Goal: Information Seeking & Learning: Learn about a topic

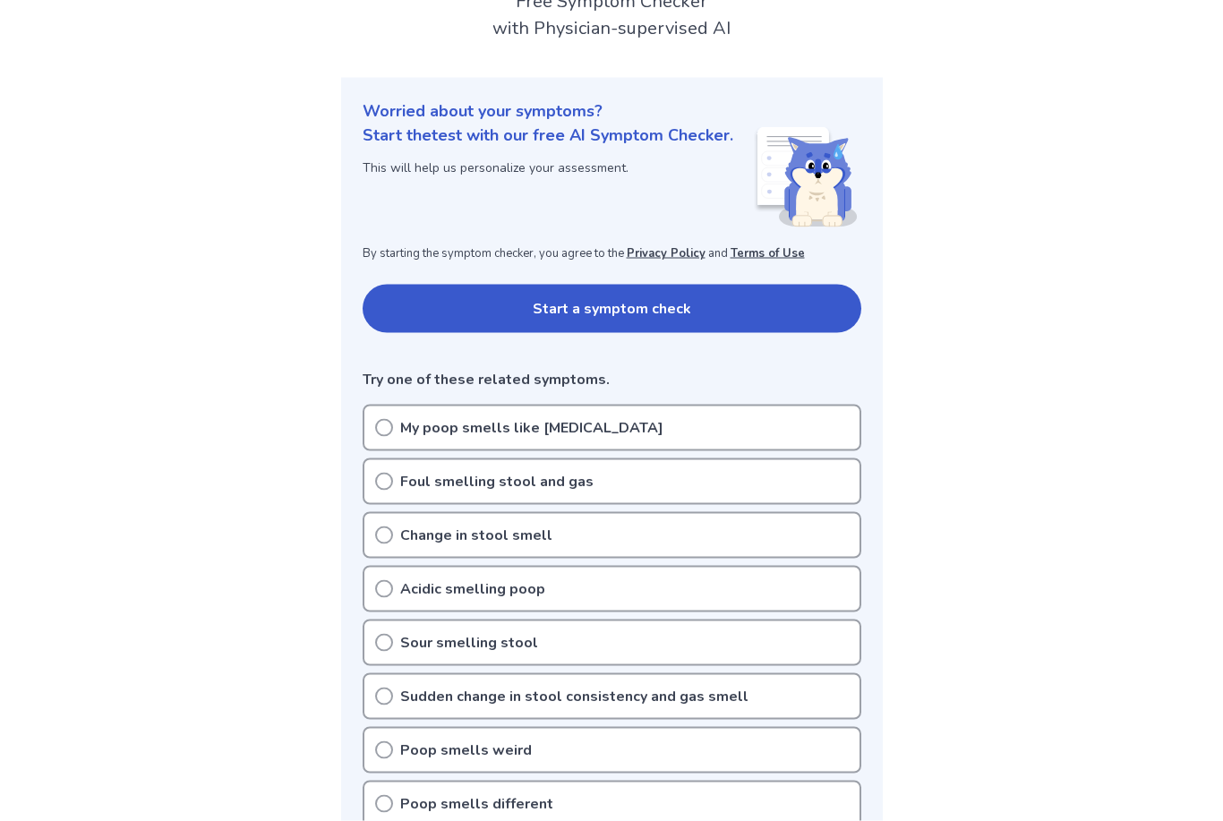
scroll to position [132, 0]
click at [380, 541] on circle at bounding box center [384, 534] width 16 height 16
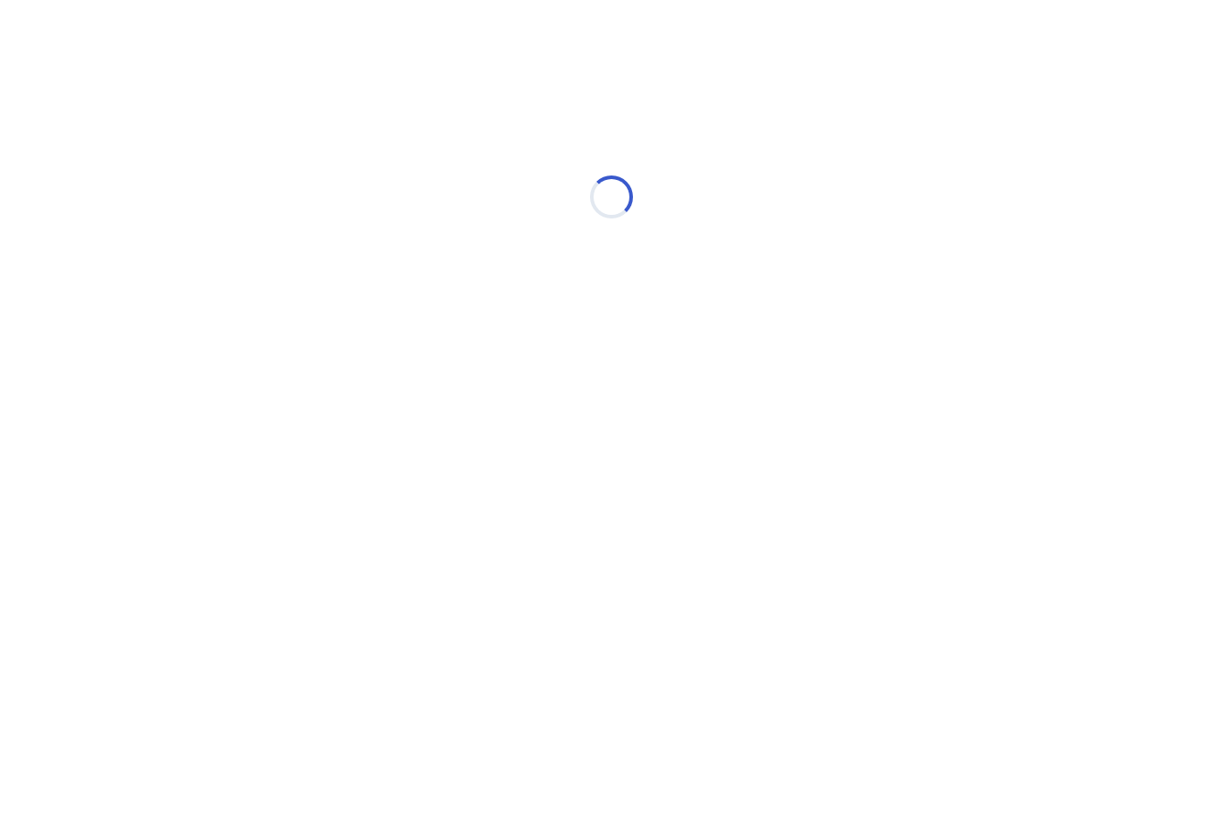
click at [388, 376] on html "Loading..." at bounding box center [611, 188] width 1223 height 376
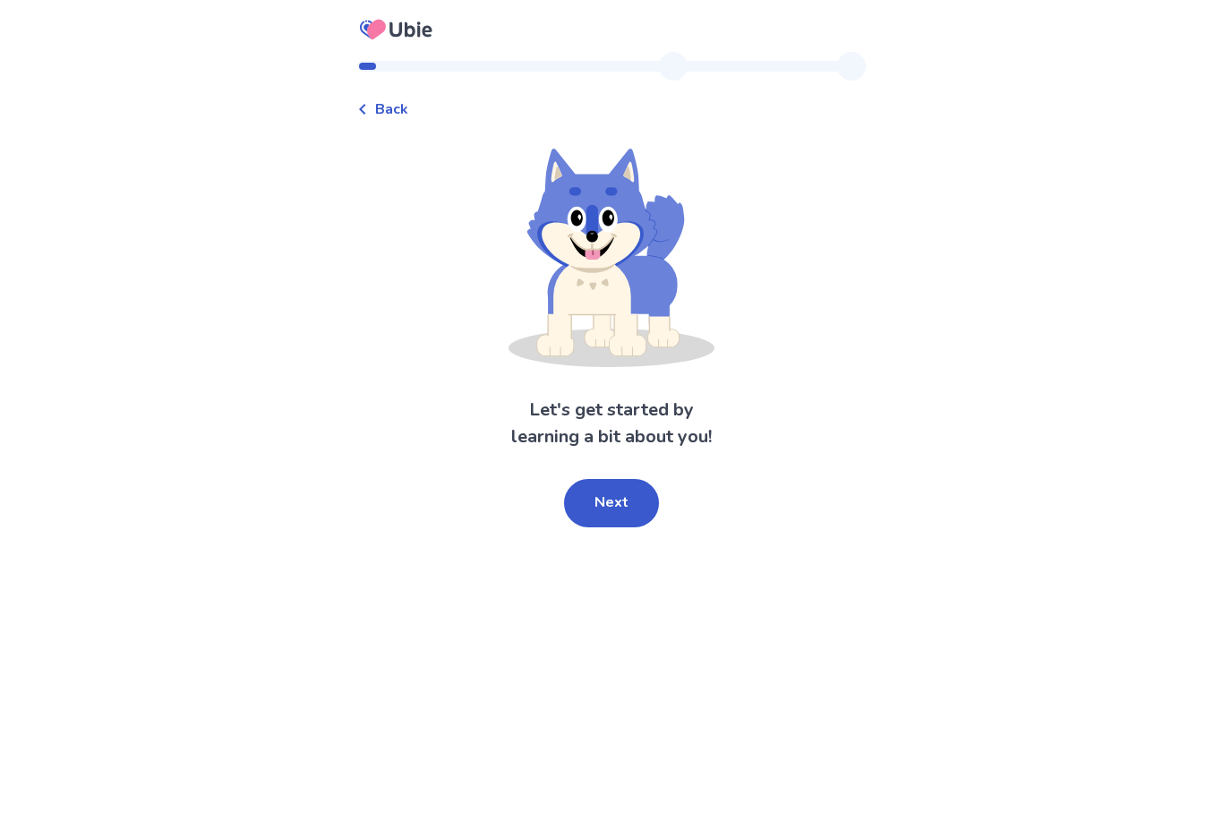
click at [387, 114] on span "Back" at bounding box center [391, 108] width 33 height 21
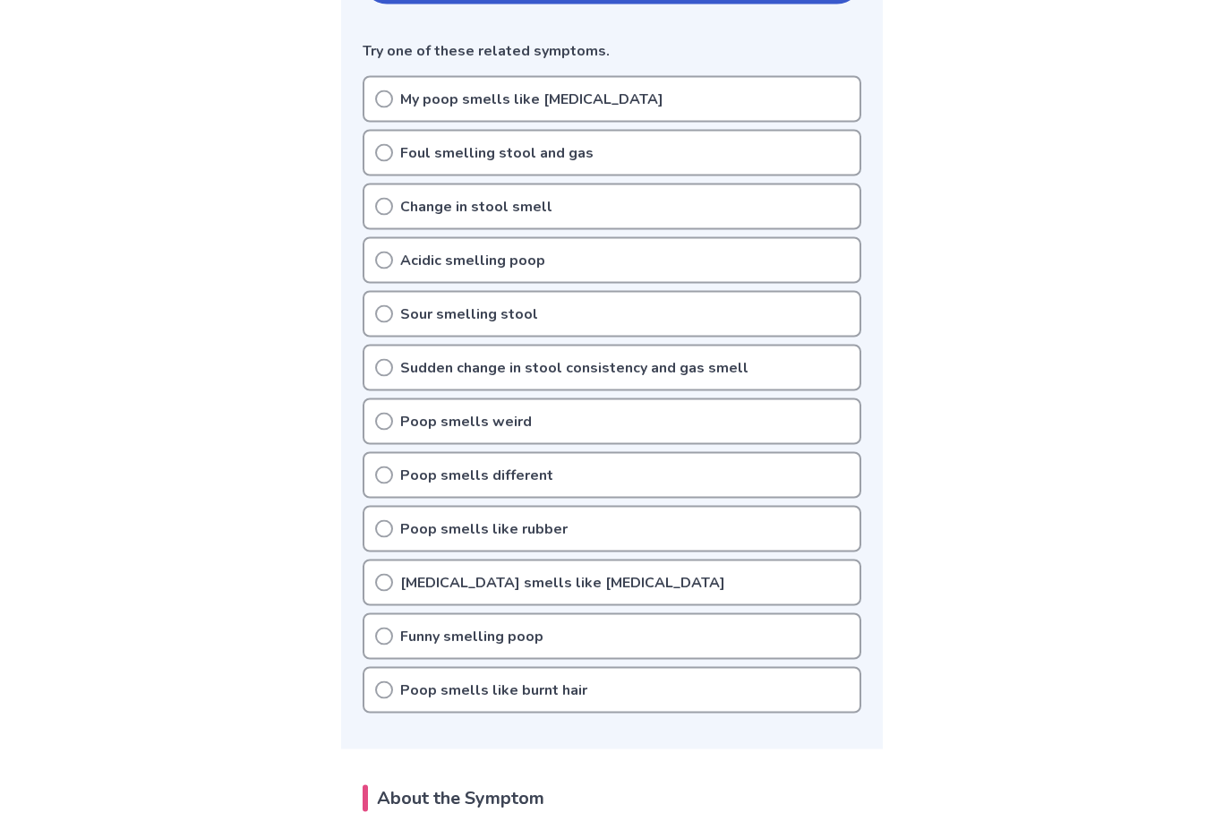
scroll to position [462, 0]
click at [393, 421] on div "Poop smells weird" at bounding box center [612, 420] width 499 height 47
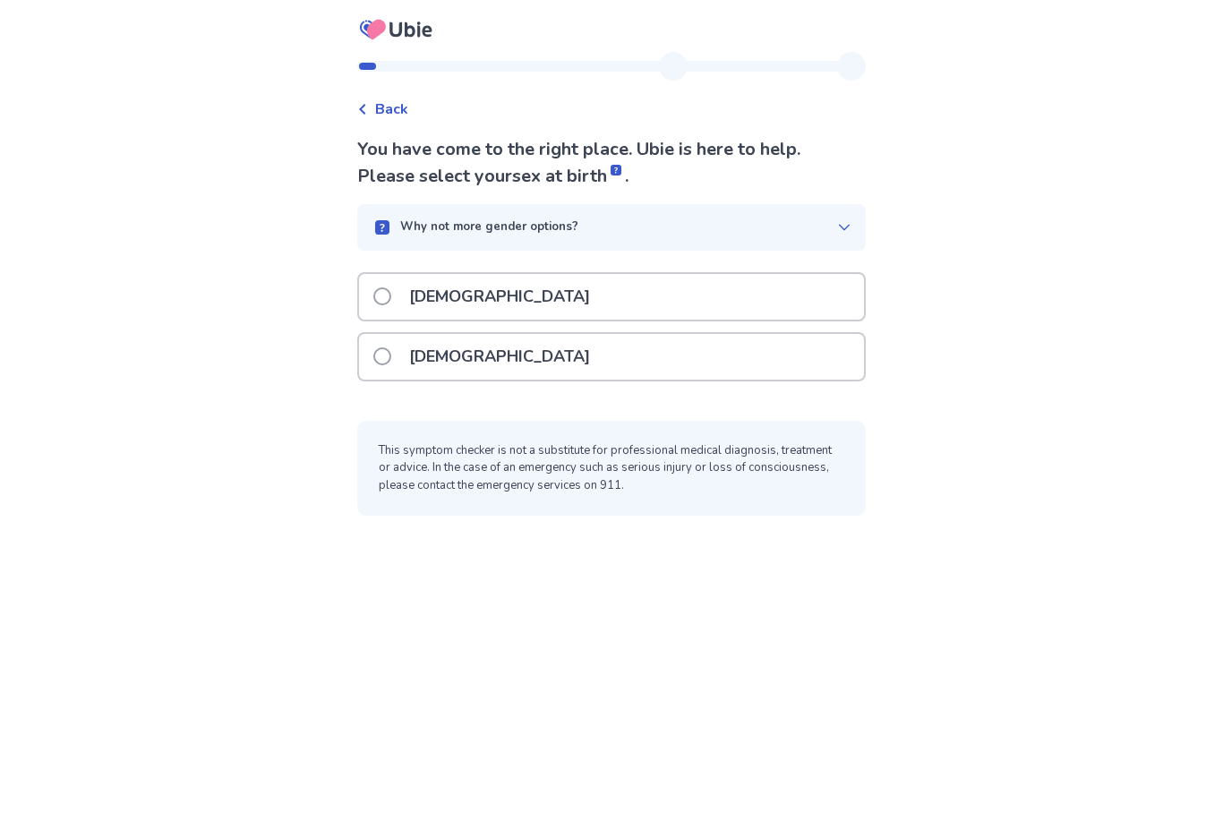
click at [391, 295] on span at bounding box center [382, 296] width 18 height 18
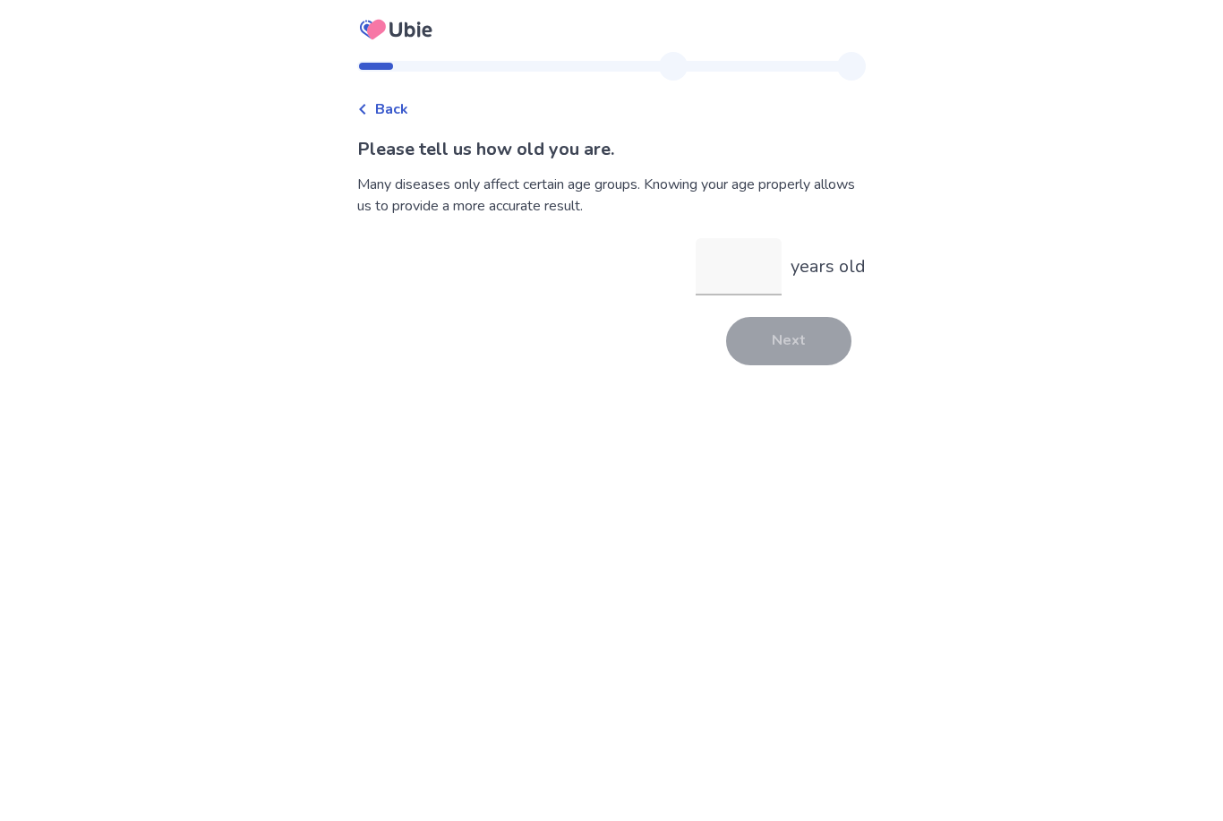
click at [736, 283] on input "years old" at bounding box center [739, 266] width 86 height 57
type input "**"
click at [780, 348] on button "Next" at bounding box center [788, 341] width 125 height 48
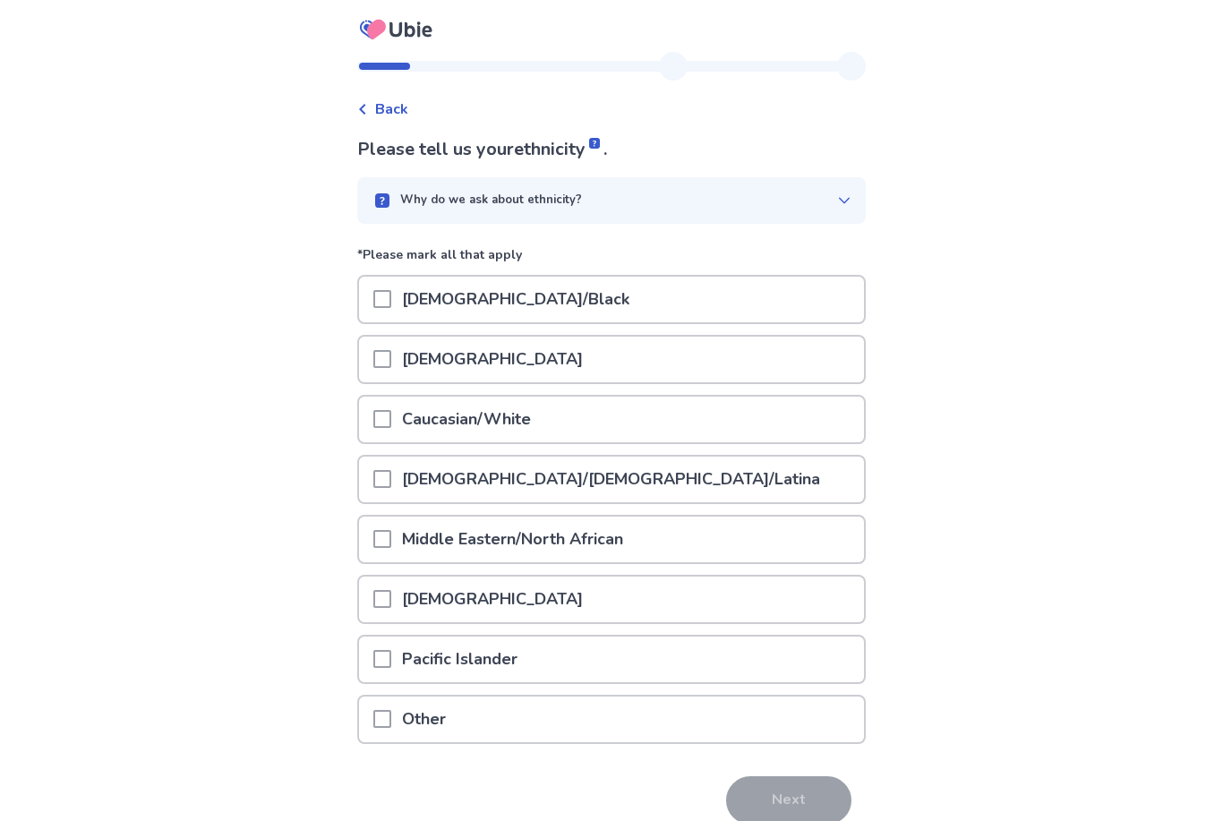
click at [391, 419] on span at bounding box center [382, 419] width 18 height 18
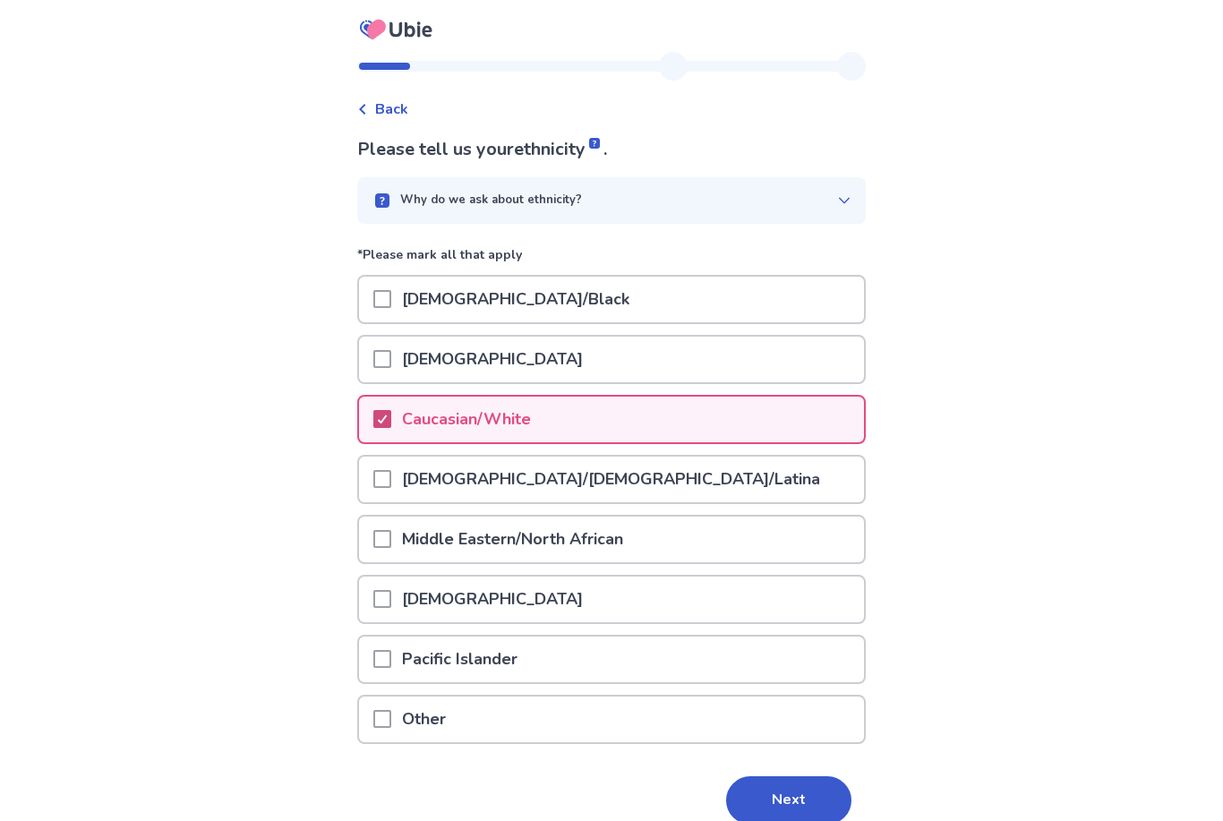
scroll to position [24, 0]
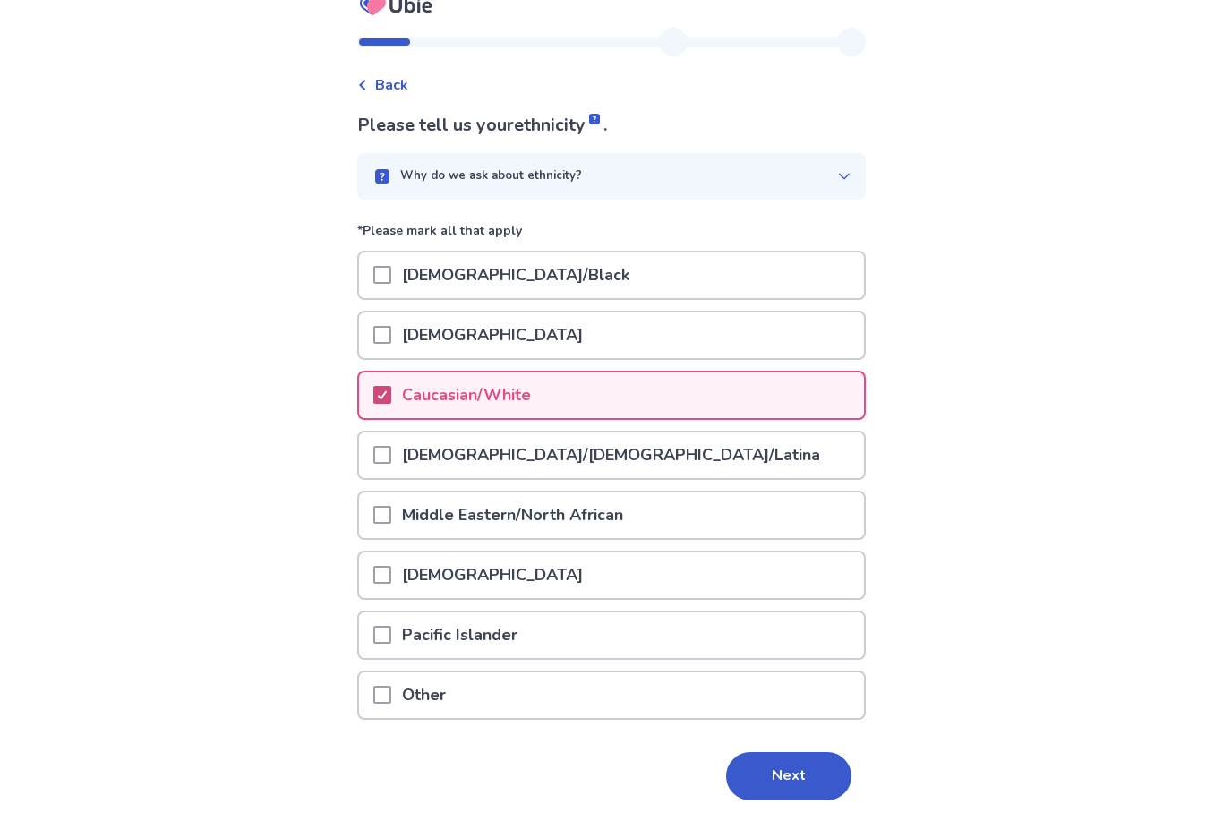
click at [773, 783] on button "Next" at bounding box center [788, 776] width 125 height 48
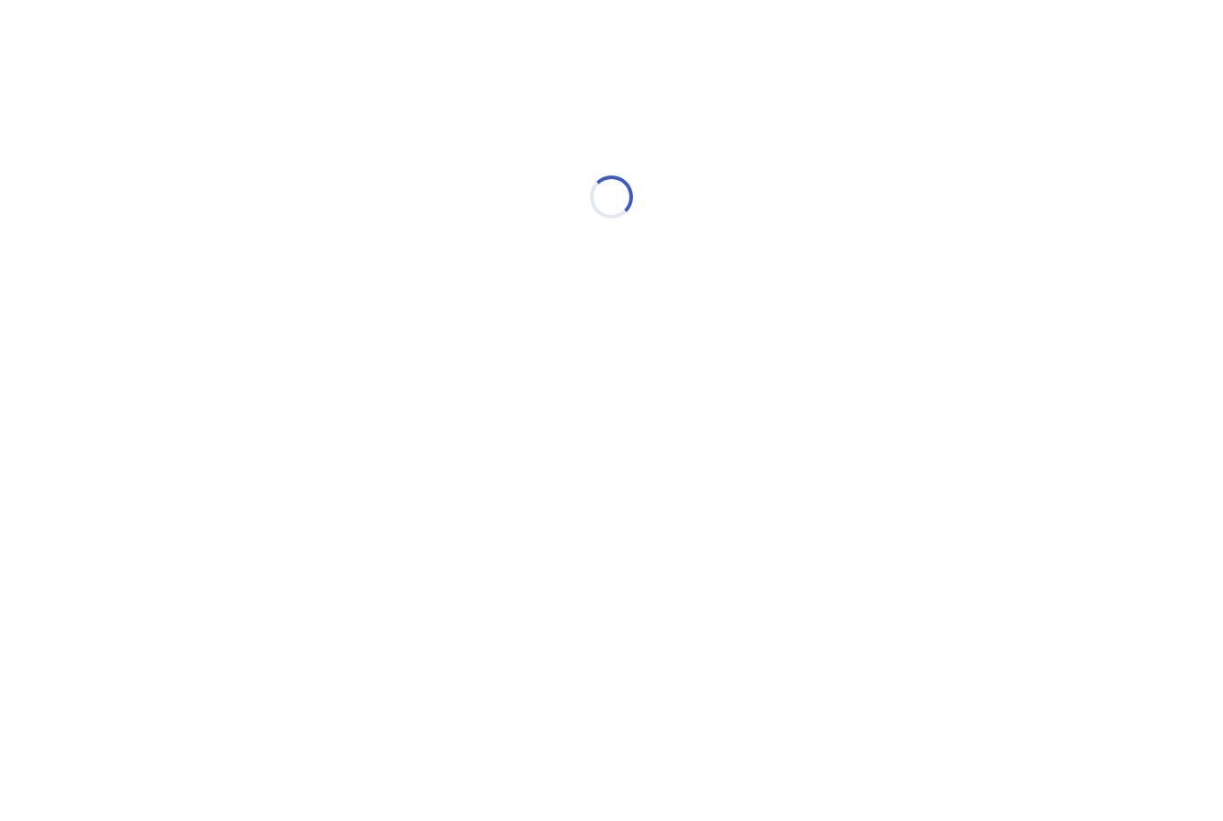
scroll to position [0, 0]
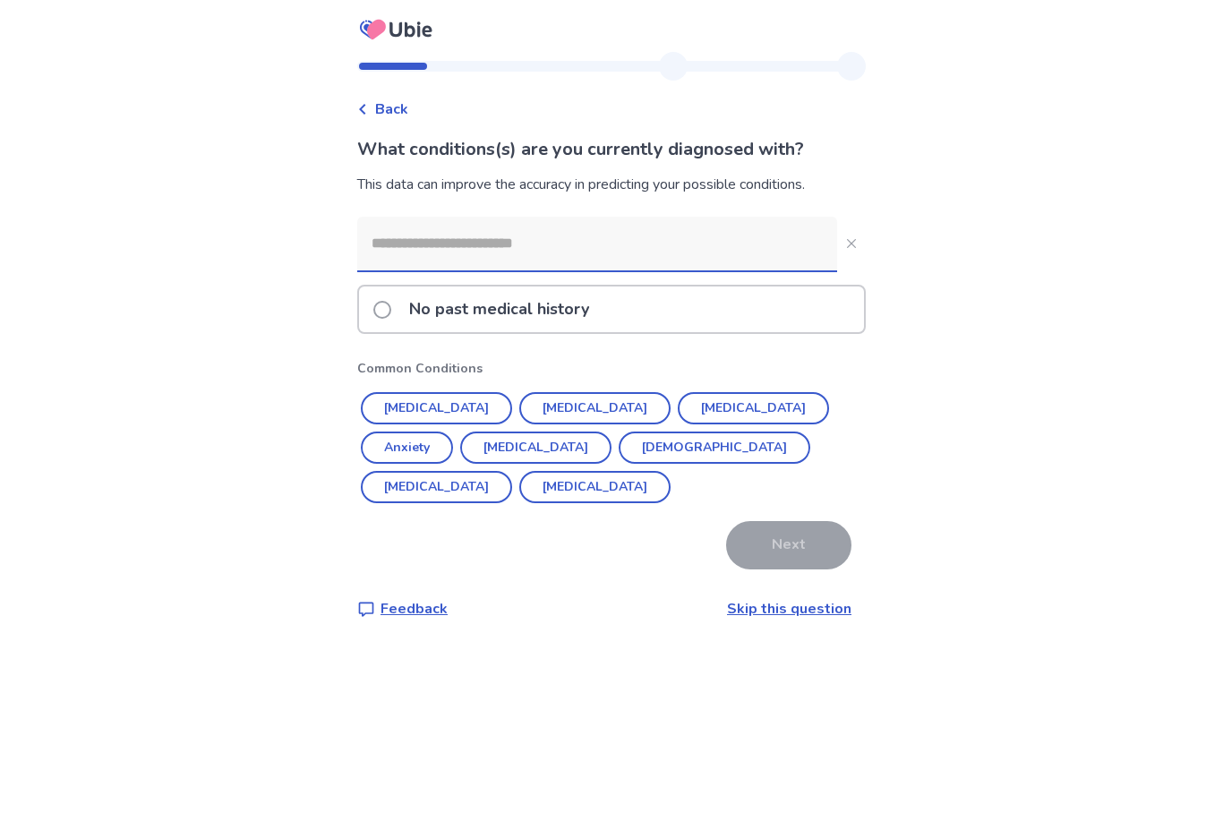
click at [365, 306] on div "Back What conditions(s) are you currently diagnosed with? This data can improve…" at bounding box center [611, 350] width 537 height 596
click at [396, 250] on input at bounding box center [597, 244] width 480 height 54
click at [255, 193] on div "Back What conditions(s) are you currently diagnosed with? This data can improve…" at bounding box center [611, 410] width 1223 height 821
click at [391, 303] on span at bounding box center [382, 310] width 18 height 18
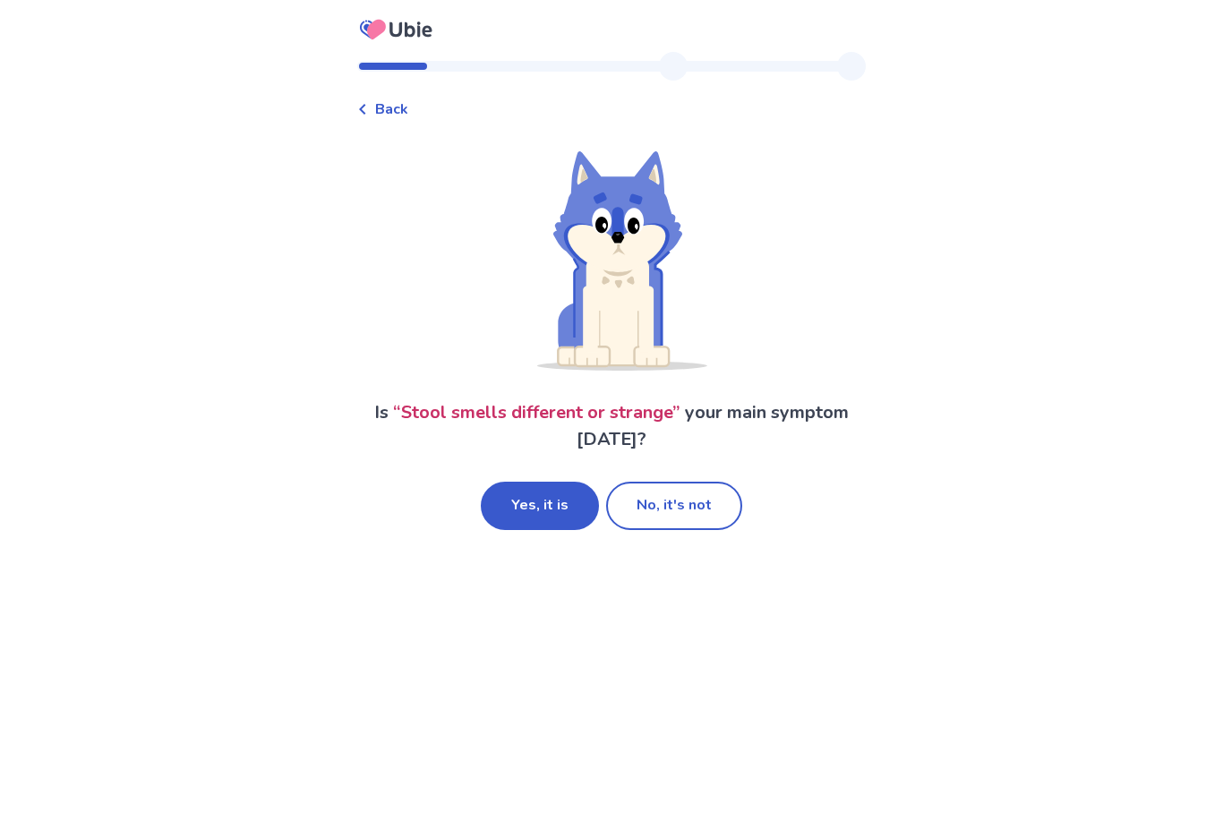
click at [527, 499] on button "Yes, it is" at bounding box center [540, 506] width 118 height 48
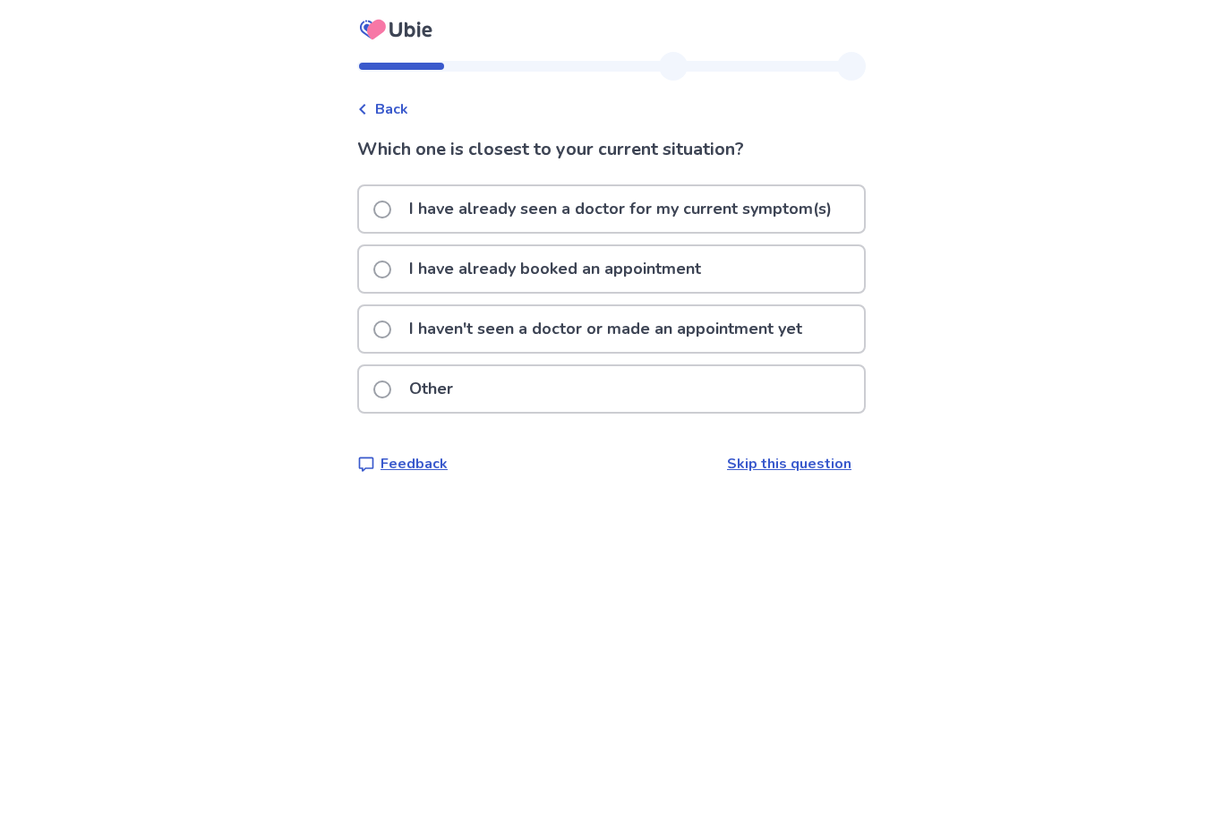
click at [391, 330] on span at bounding box center [382, 330] width 18 height 18
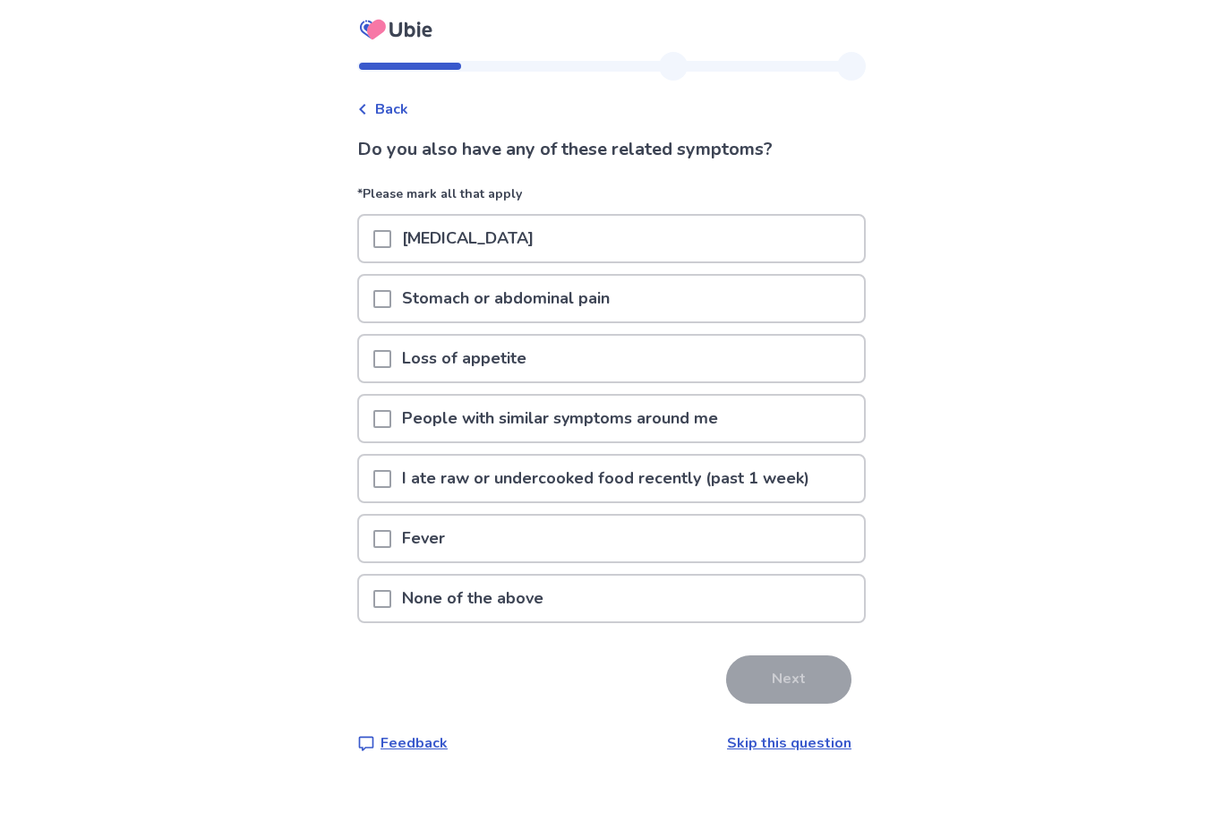
click at [391, 620] on div at bounding box center [382, 599] width 18 height 46
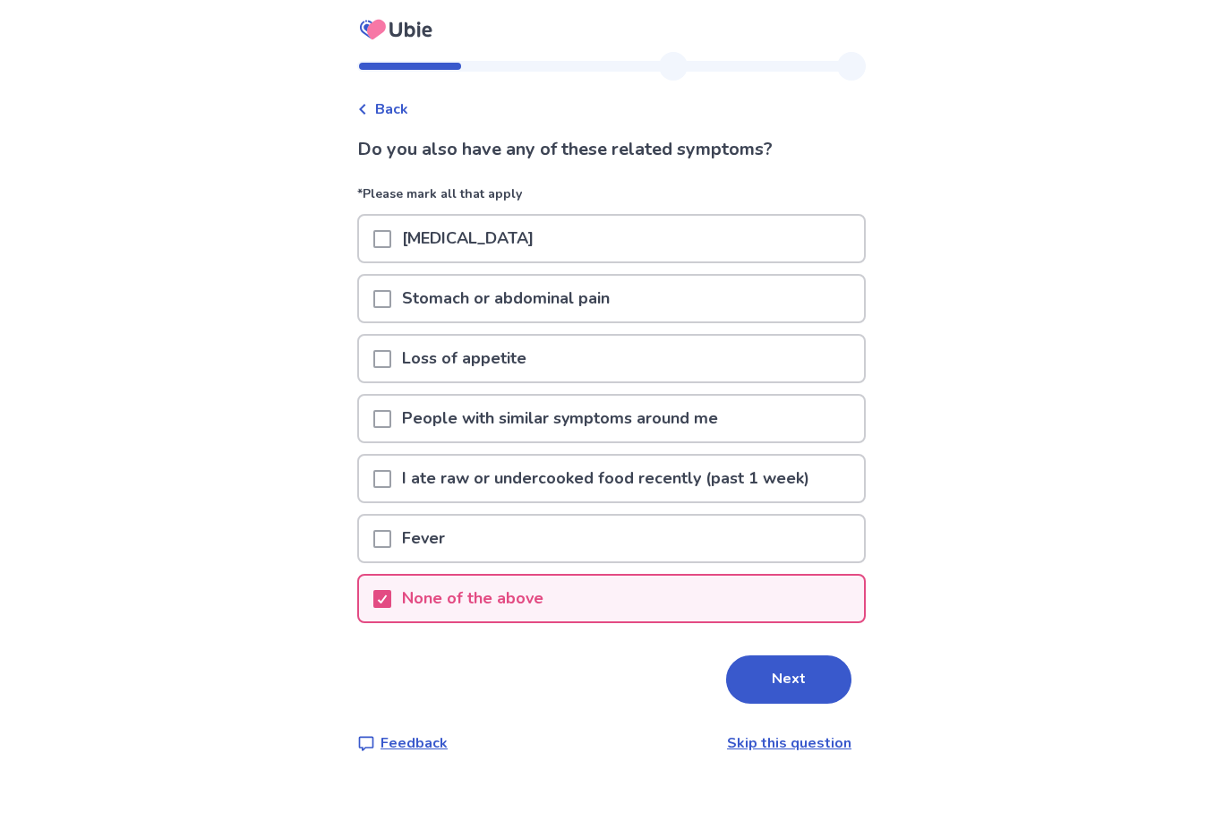
click at [764, 681] on button "Next" at bounding box center [788, 679] width 125 height 48
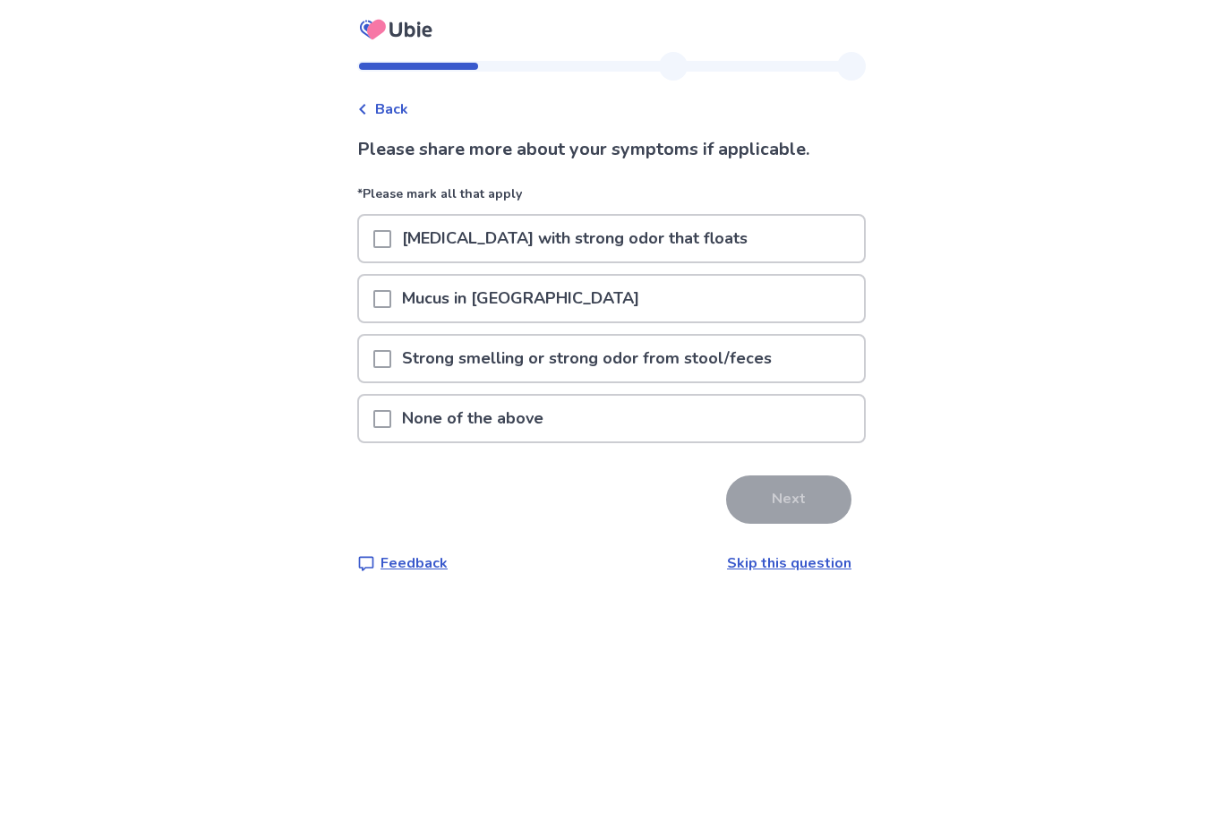
click at [737, 555] on link "Skip this question" at bounding box center [789, 563] width 124 height 20
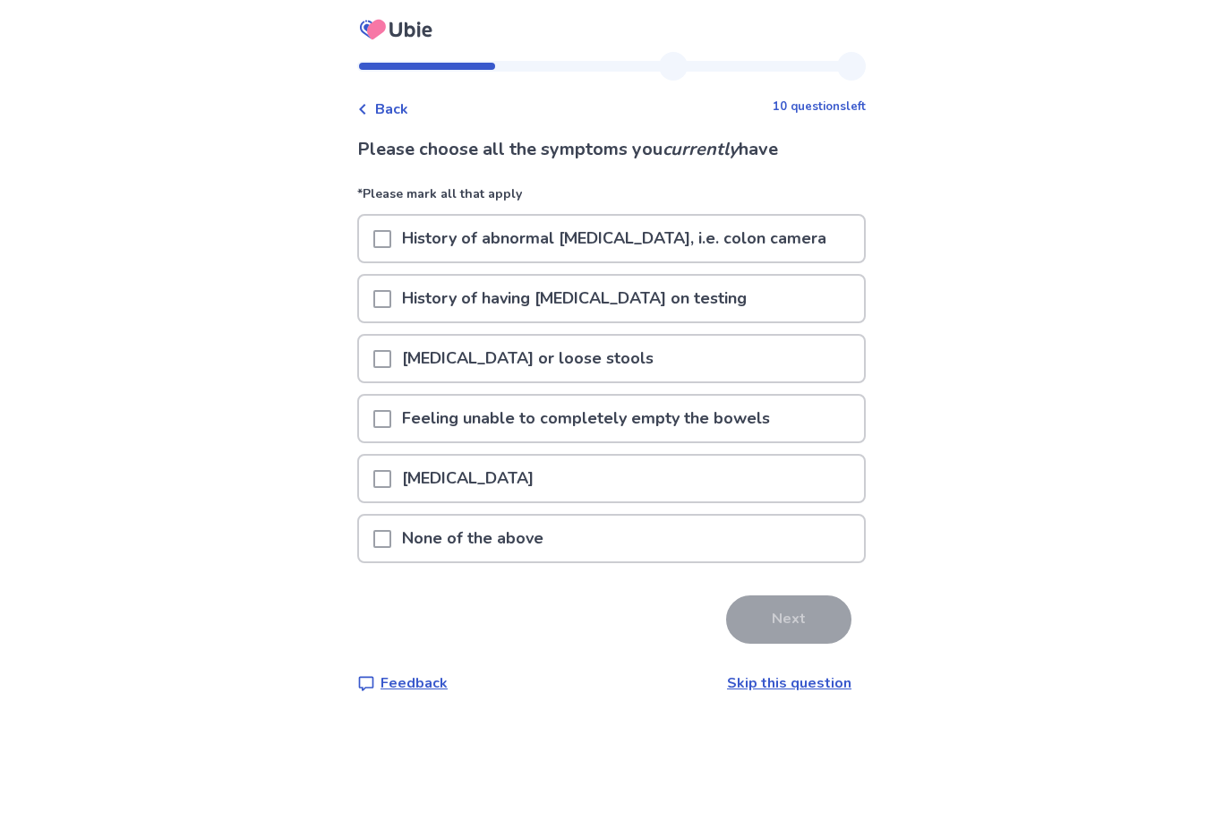
click at [391, 486] on span at bounding box center [382, 479] width 18 height 18
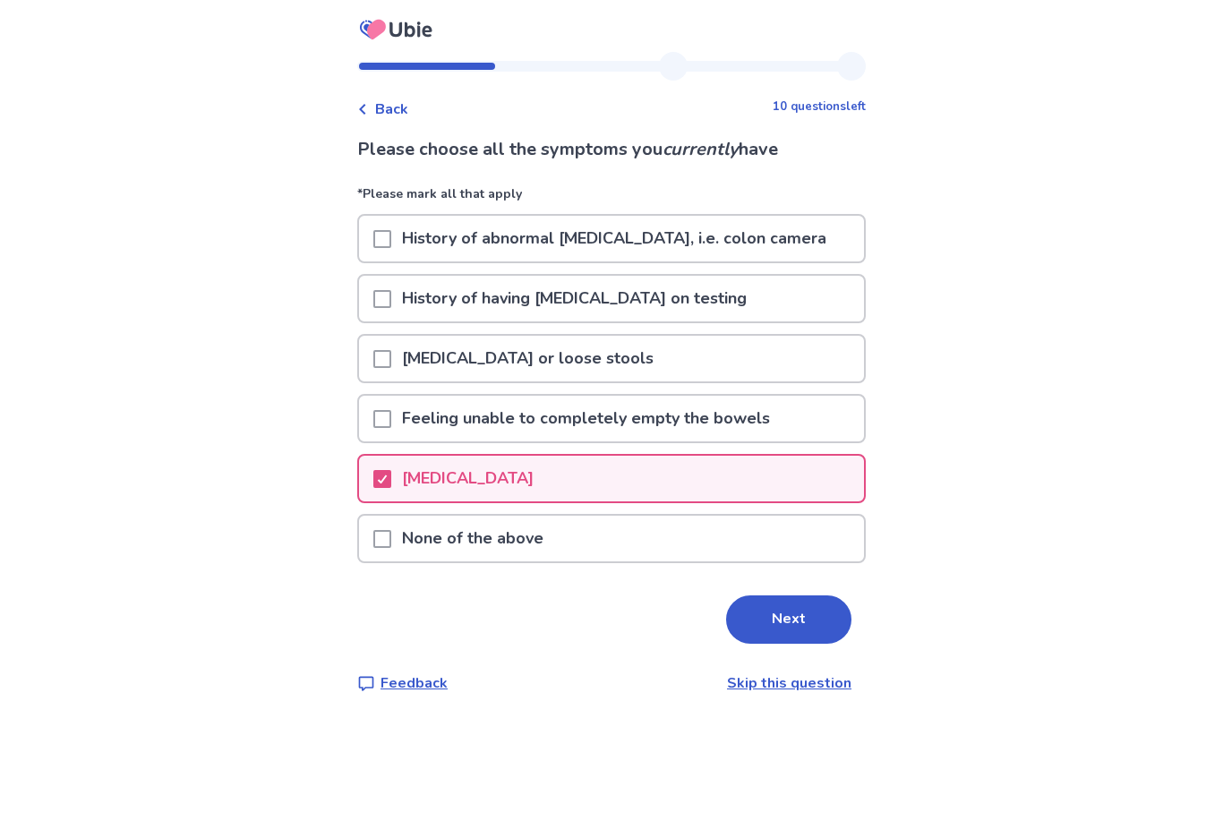
click at [391, 239] on span at bounding box center [382, 239] width 18 height 18
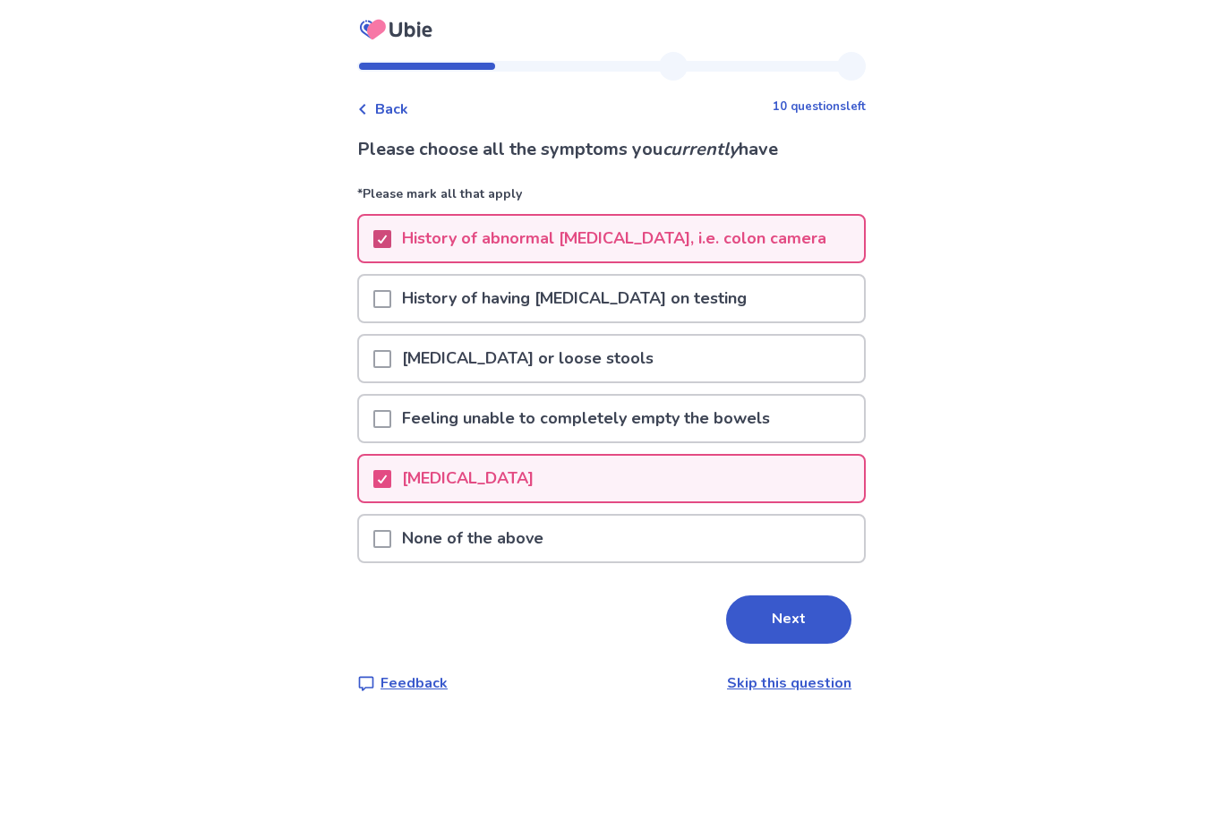
click at [387, 242] on polyline at bounding box center [383, 238] width 8 height 7
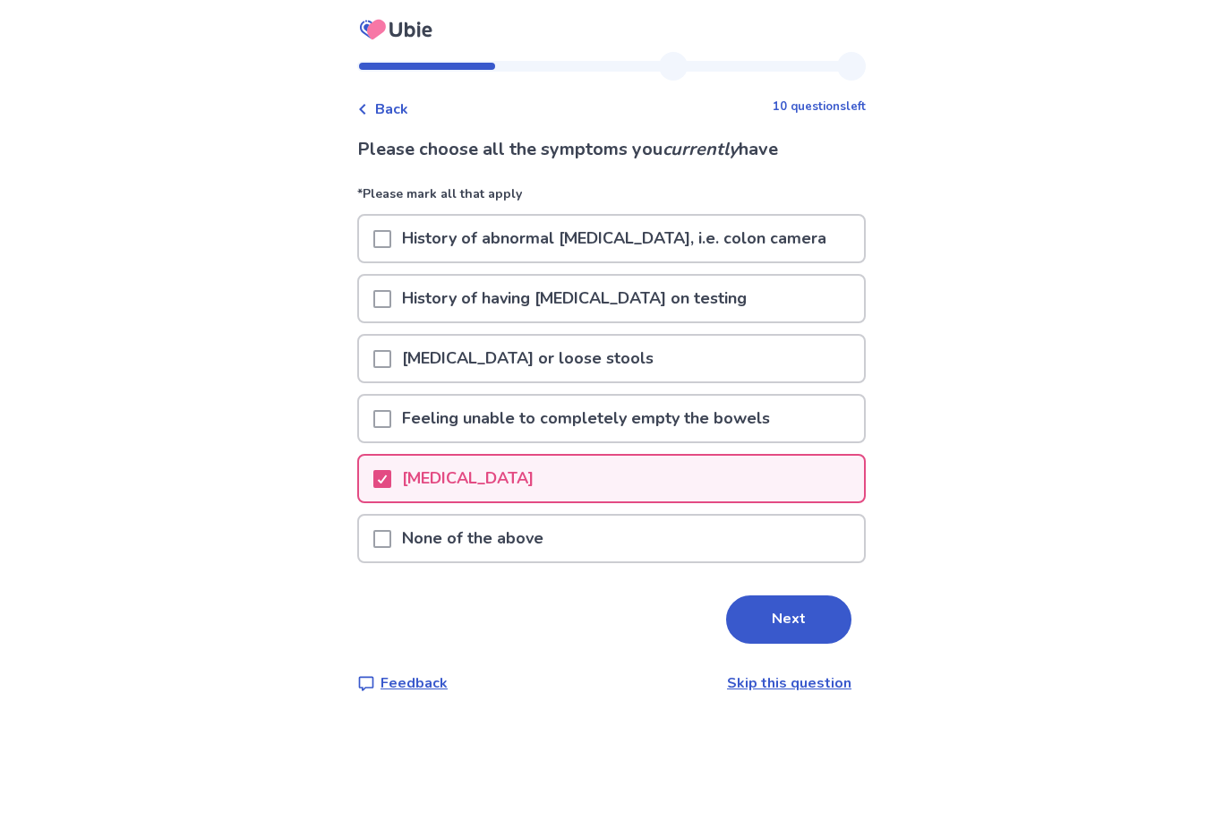
click at [781, 617] on button "Next" at bounding box center [788, 619] width 125 height 48
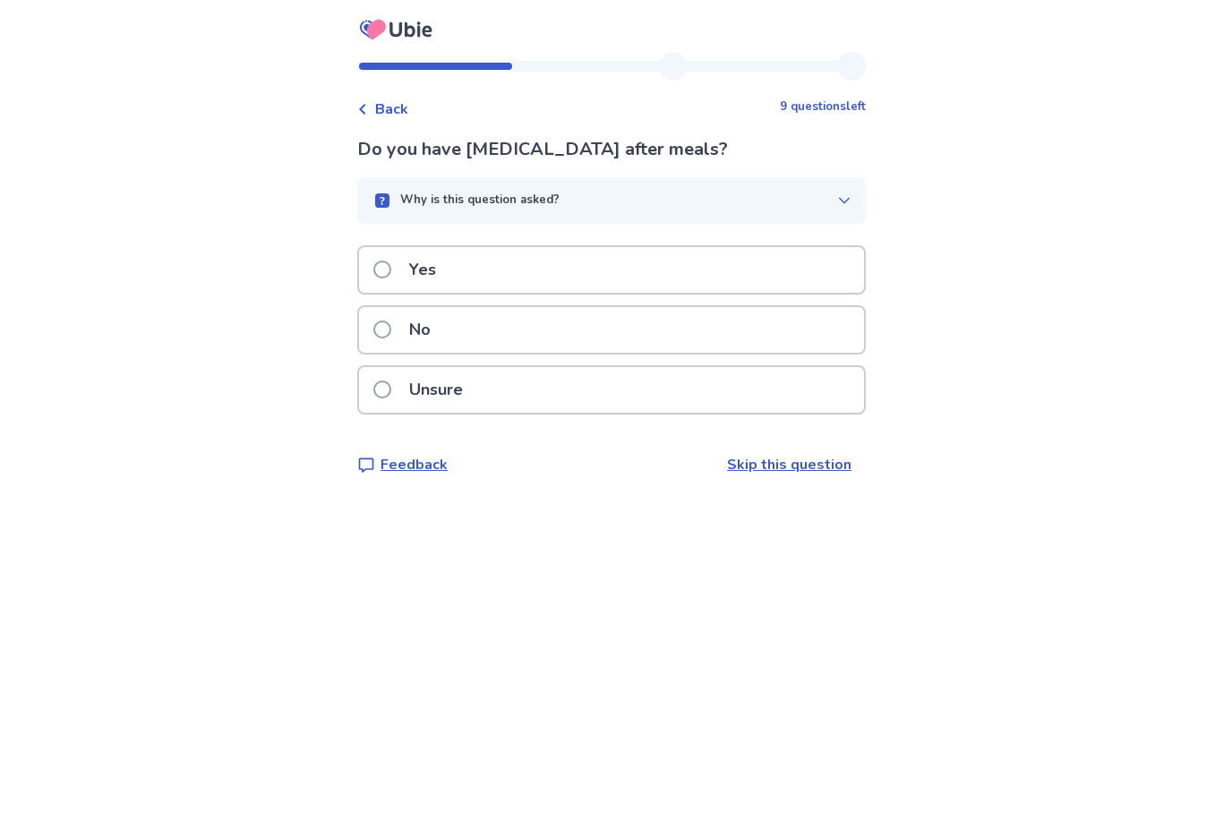
click at [391, 269] on span at bounding box center [382, 270] width 18 height 18
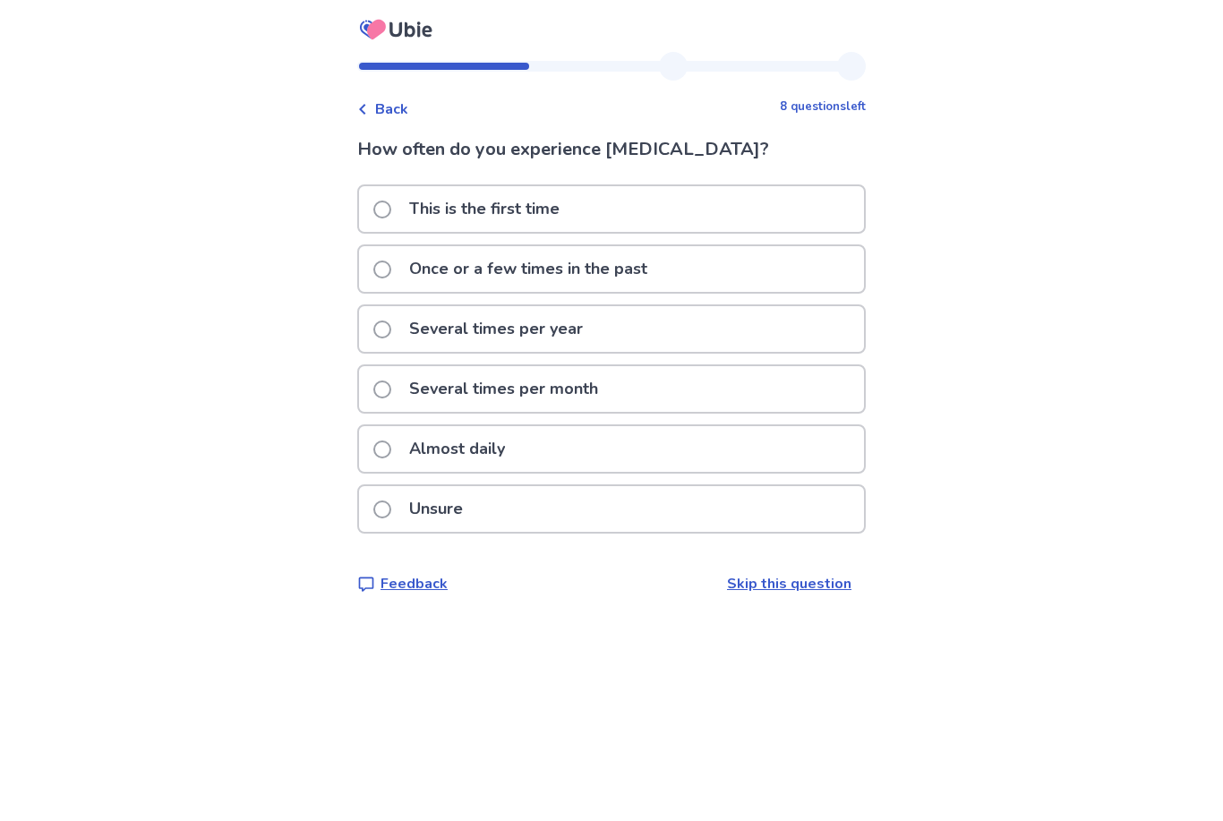
click at [384, 451] on span at bounding box center [382, 449] width 18 height 18
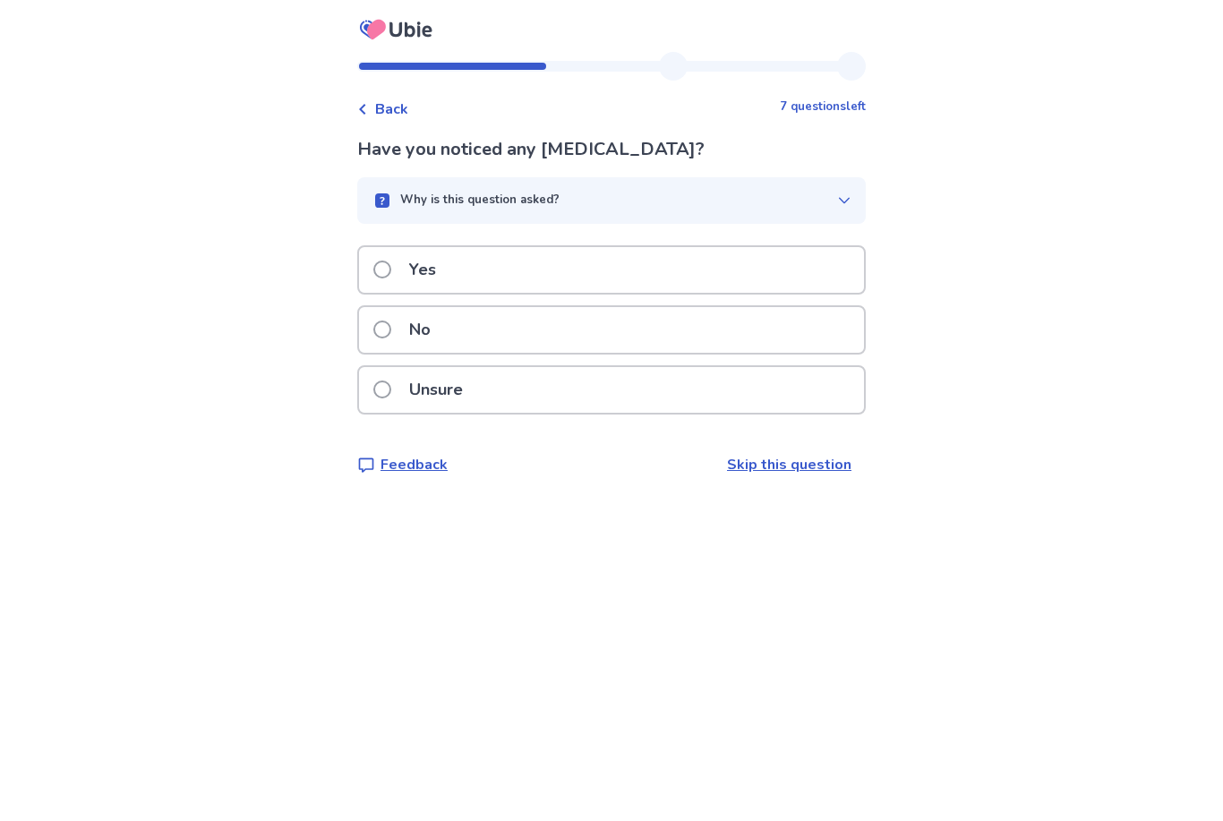
click at [390, 324] on span at bounding box center [382, 330] width 18 height 18
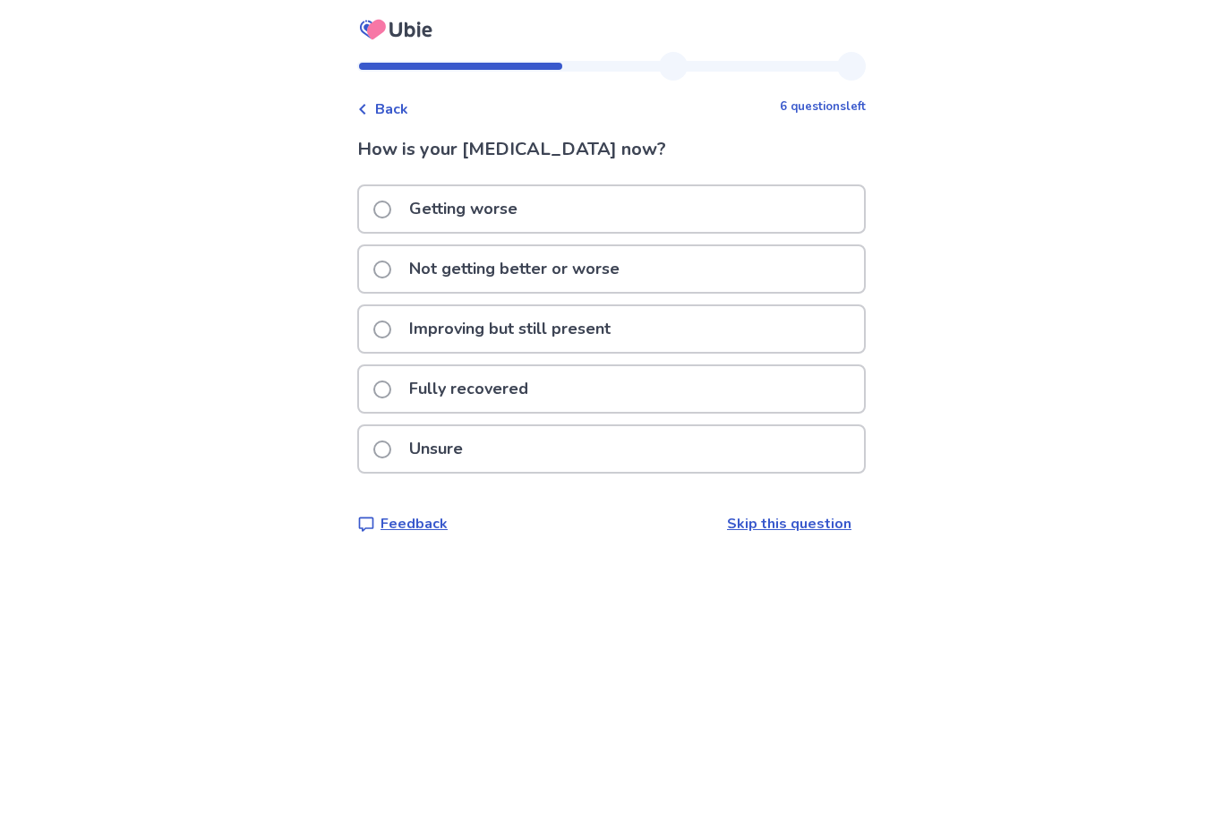
click at [391, 275] on span at bounding box center [382, 270] width 18 height 18
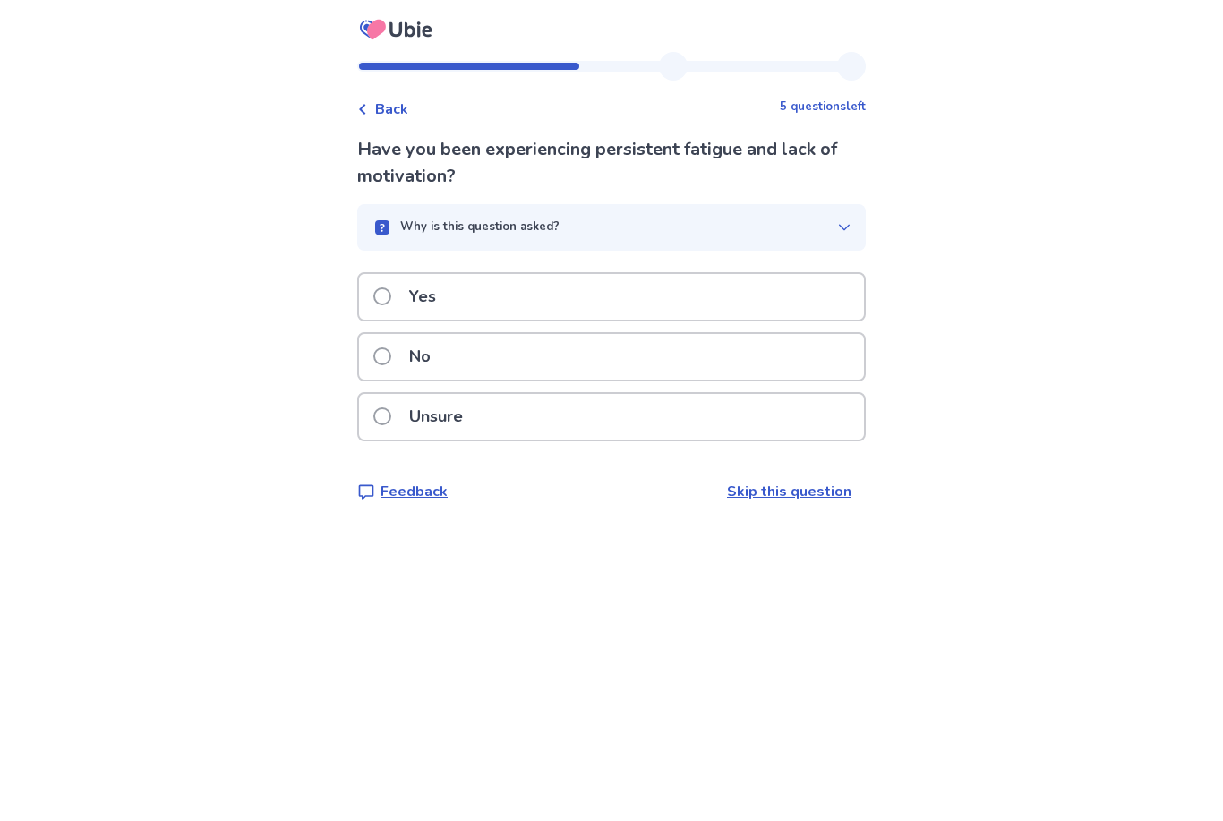
click at [389, 288] on span at bounding box center [382, 296] width 18 height 18
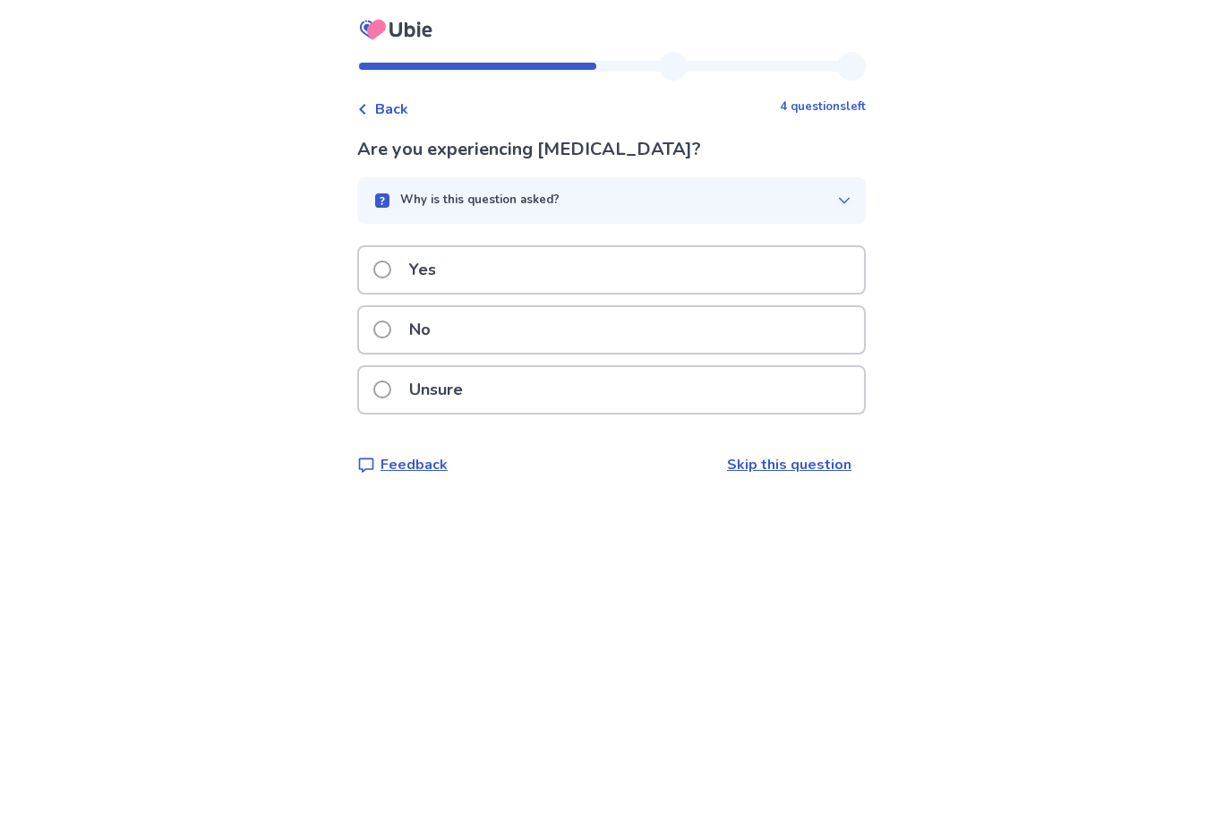
click at [391, 335] on span at bounding box center [382, 330] width 18 height 18
click at [389, 331] on span at bounding box center [382, 330] width 18 height 18
click at [387, 329] on span at bounding box center [382, 330] width 18 height 18
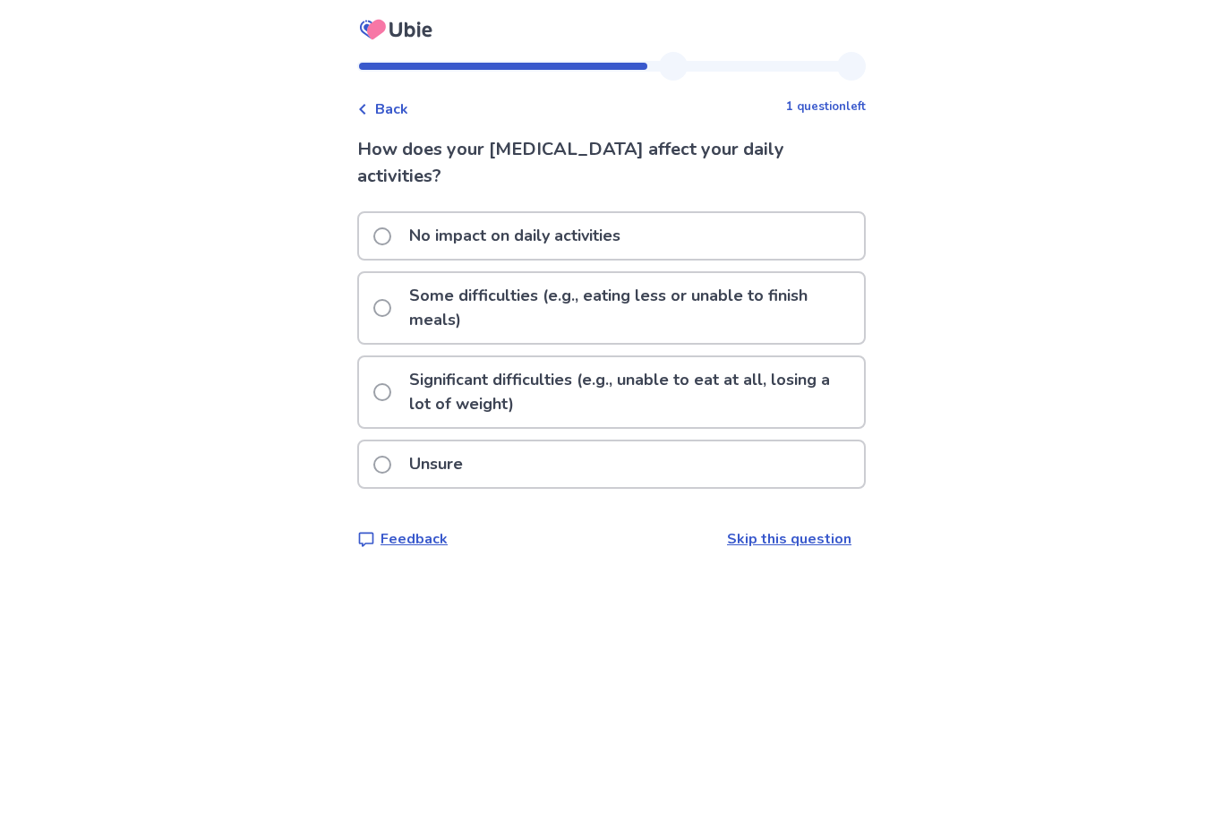
click at [391, 239] on span at bounding box center [382, 236] width 18 height 18
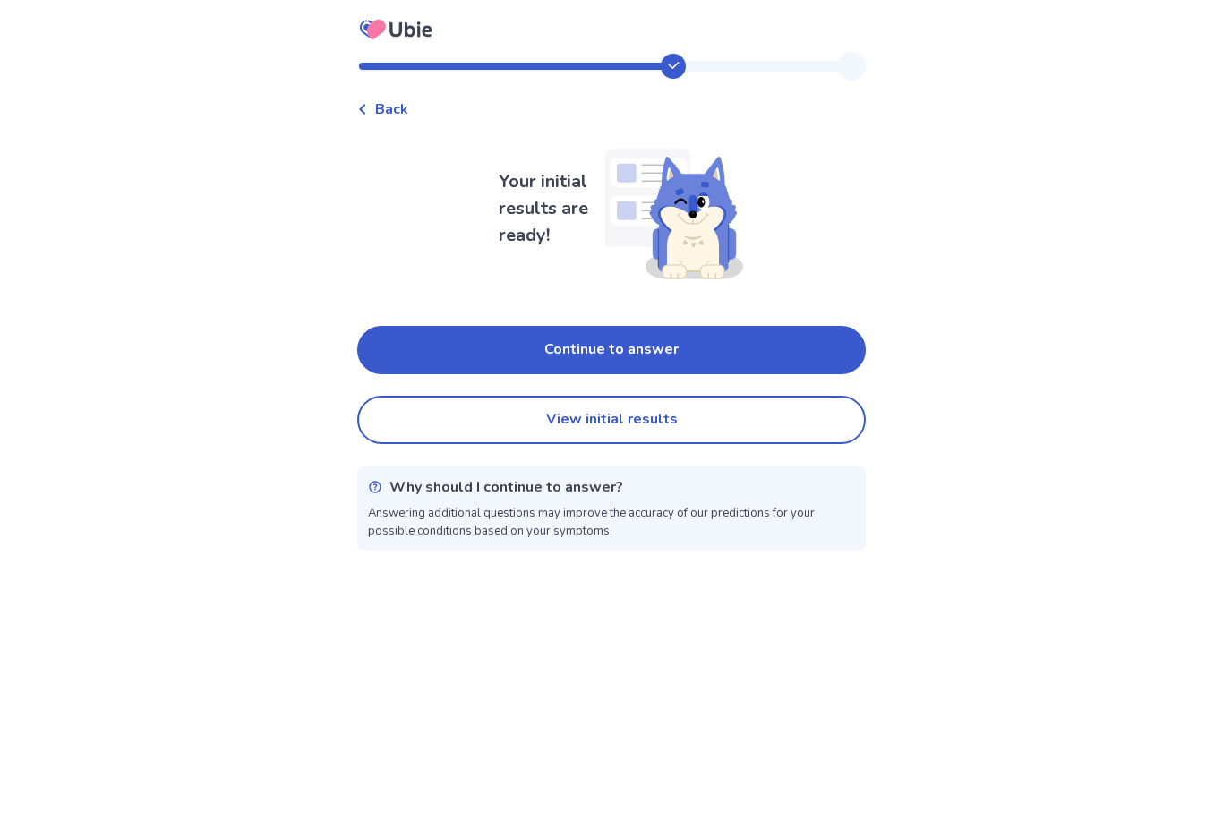
click at [554, 346] on button "Continue to answer" at bounding box center [611, 350] width 509 height 48
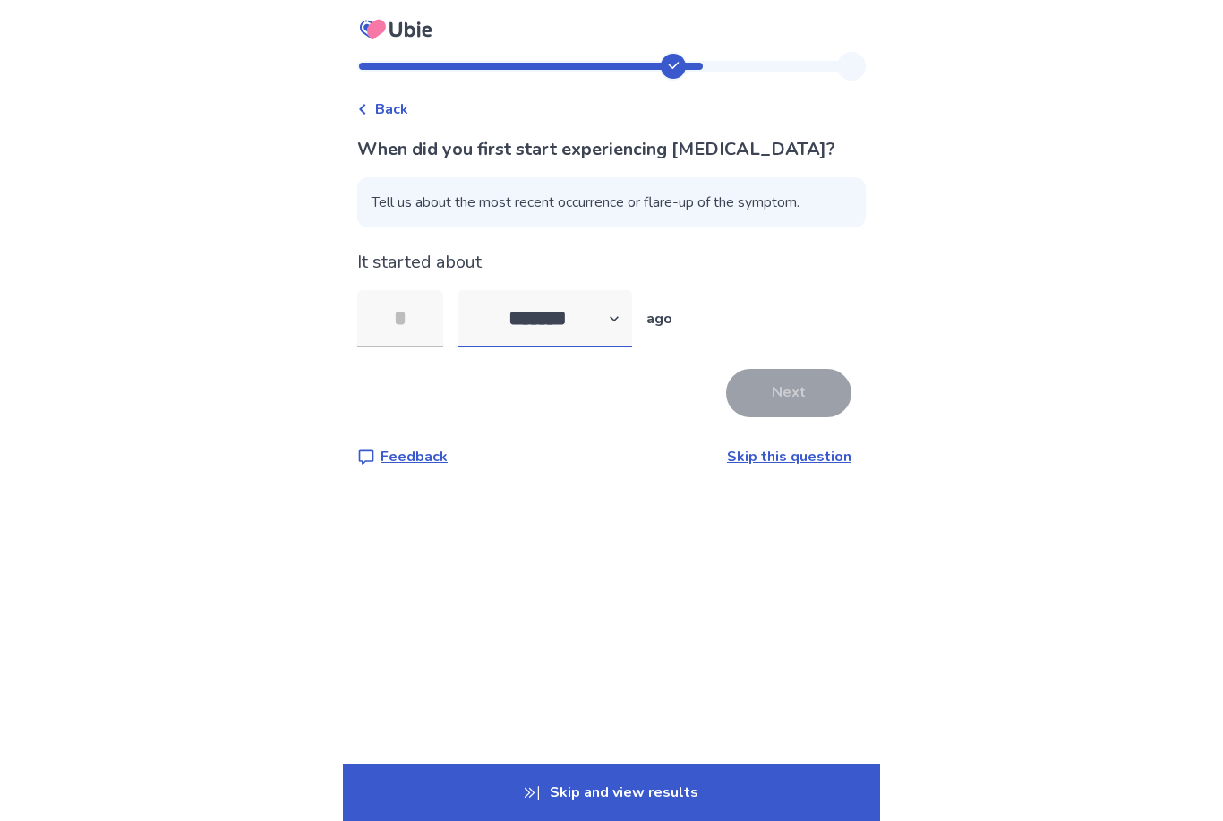
click at [522, 321] on select "******* ****** ******* ******** *******" at bounding box center [544, 318] width 175 height 57
select select "*"
click at [398, 320] on input "tel" at bounding box center [400, 318] width 86 height 57
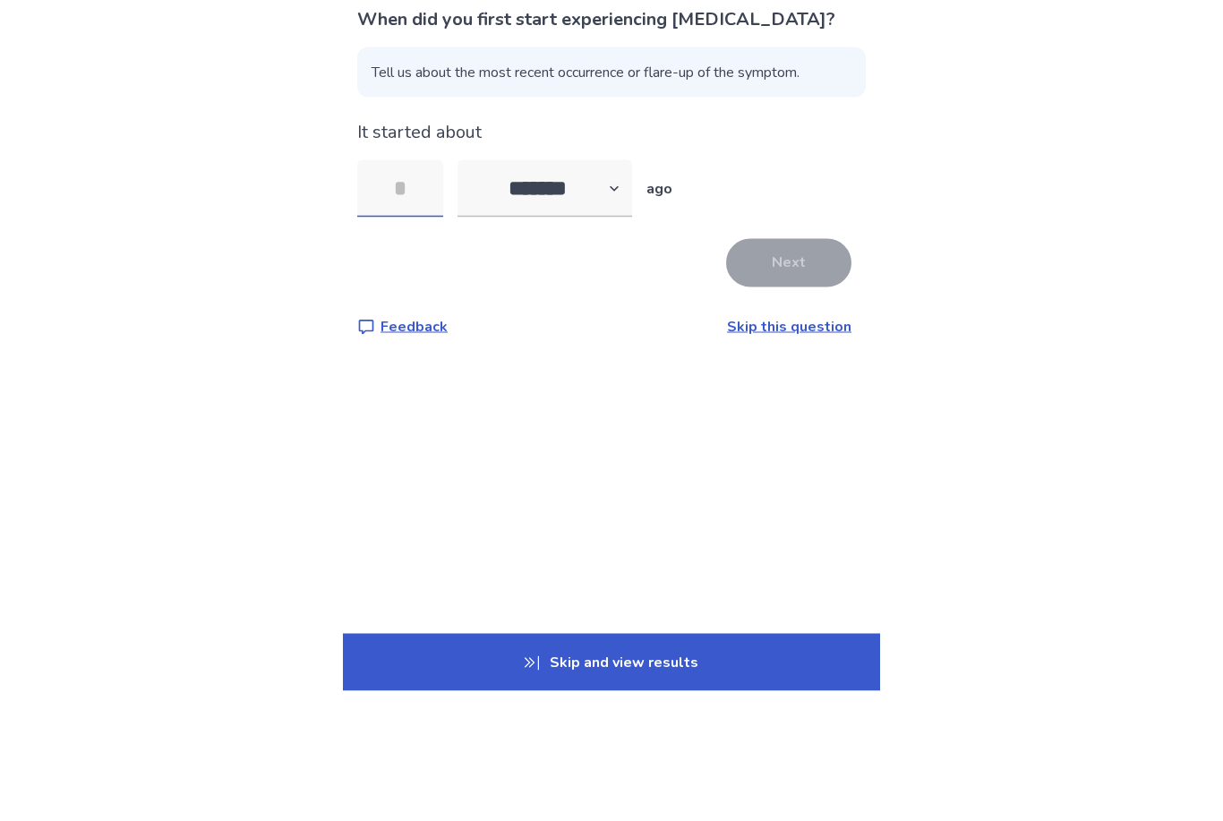
type input "*"
click at [774, 369] on button "Next" at bounding box center [788, 393] width 125 height 48
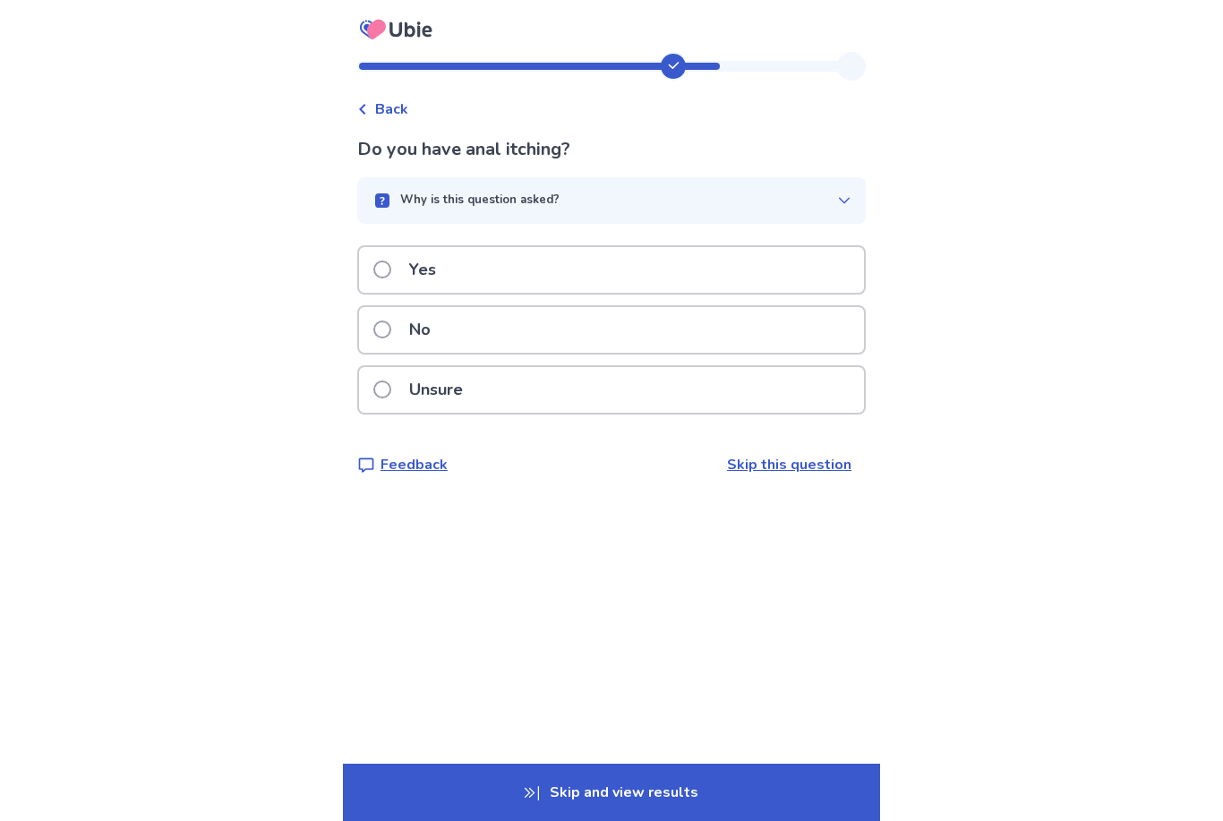
click at [400, 338] on label "No" at bounding box center [407, 330] width 68 height 46
click at [391, 335] on span at bounding box center [382, 330] width 18 height 18
click at [391, 325] on span at bounding box center [382, 330] width 18 height 18
click at [387, 278] on span at bounding box center [382, 270] width 18 height 18
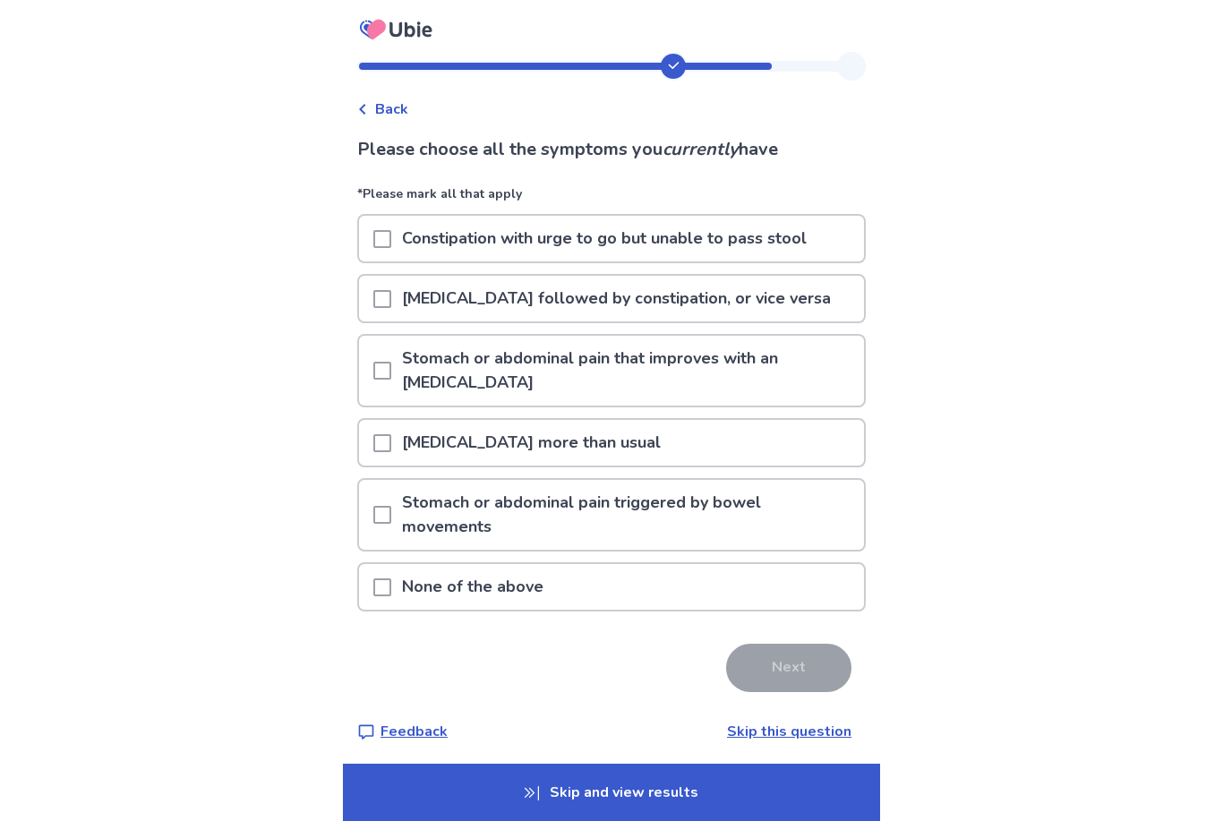
click at [391, 434] on span at bounding box center [382, 443] width 18 height 18
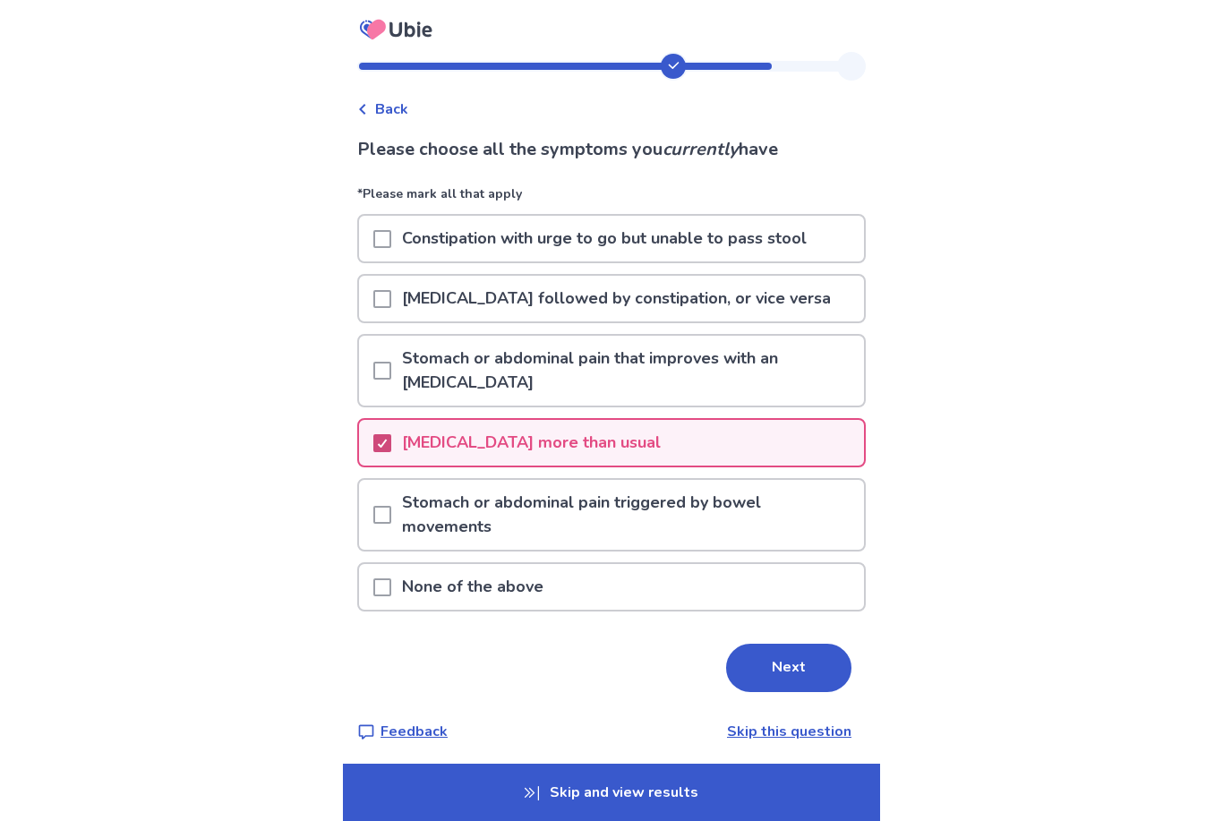
click at [764, 644] on button "Next" at bounding box center [788, 668] width 125 height 48
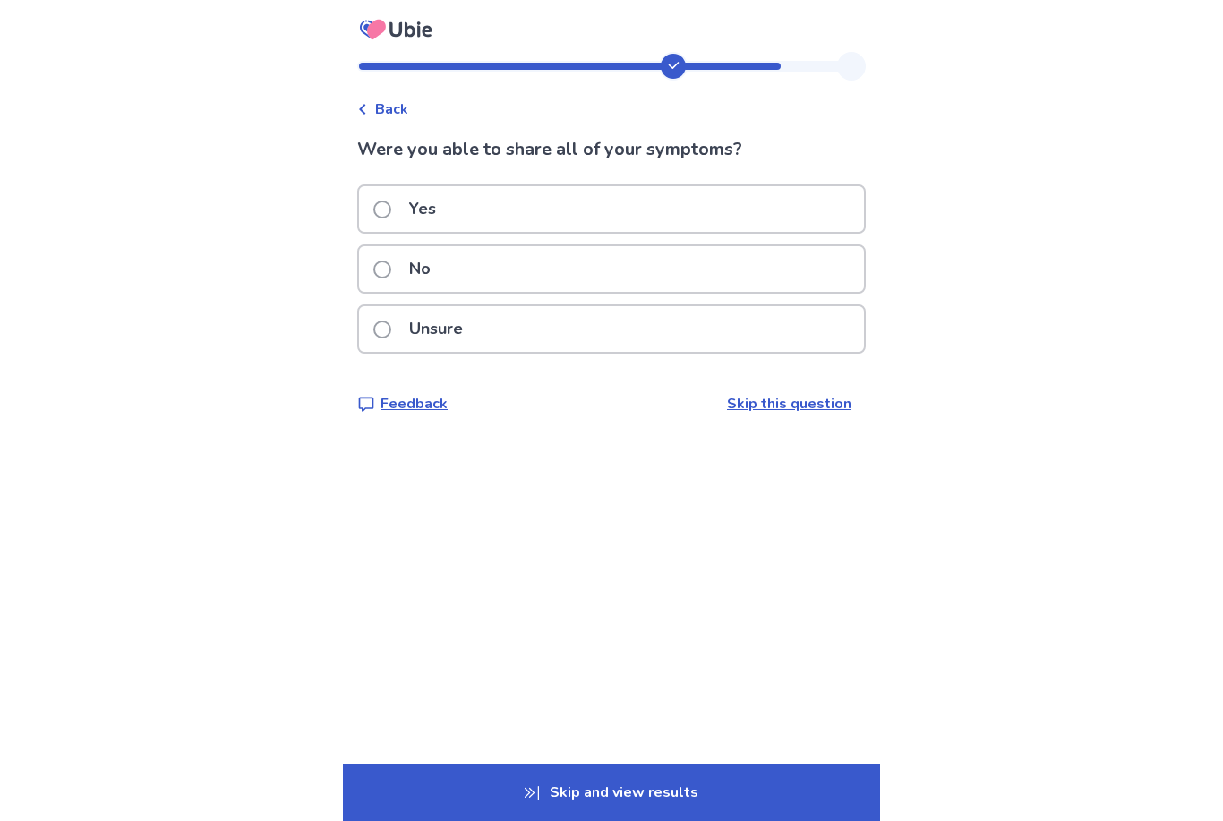
click at [402, 263] on label "No" at bounding box center [407, 269] width 68 height 46
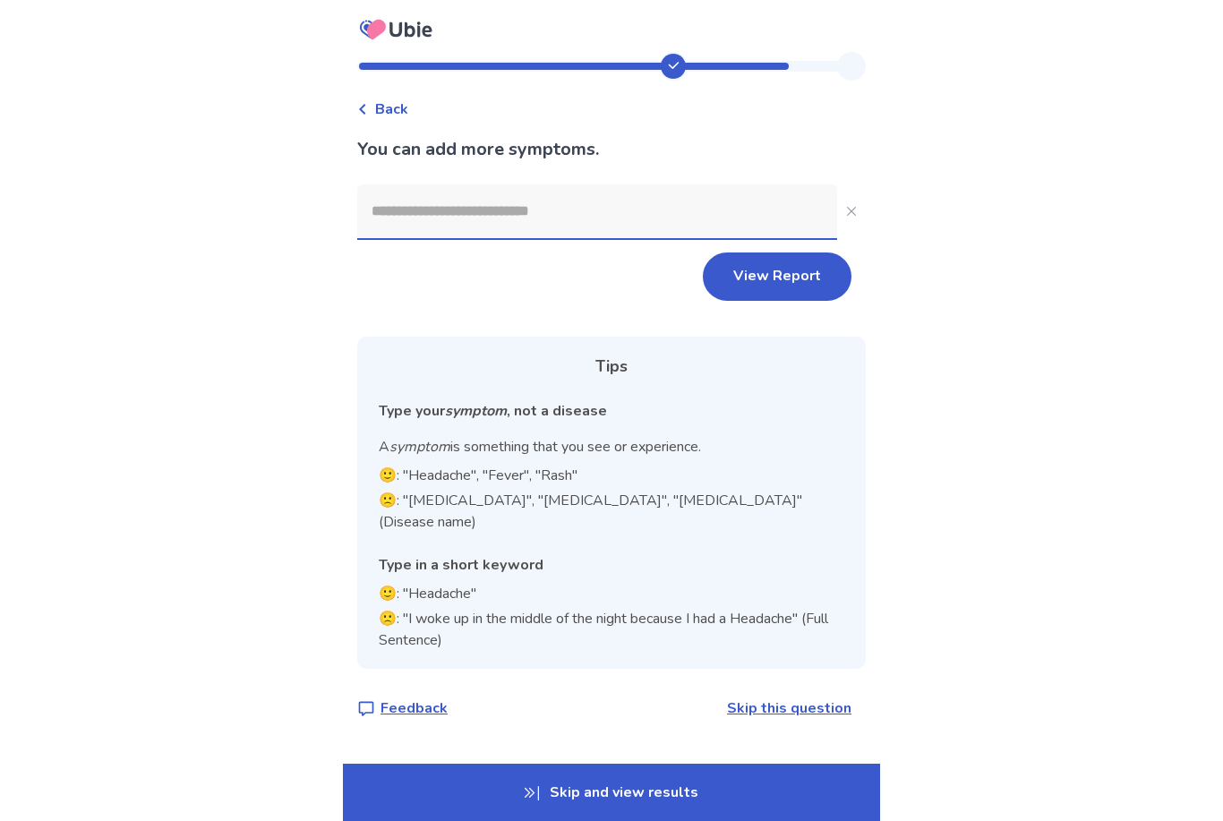
click at [432, 218] on input at bounding box center [597, 211] width 480 height 54
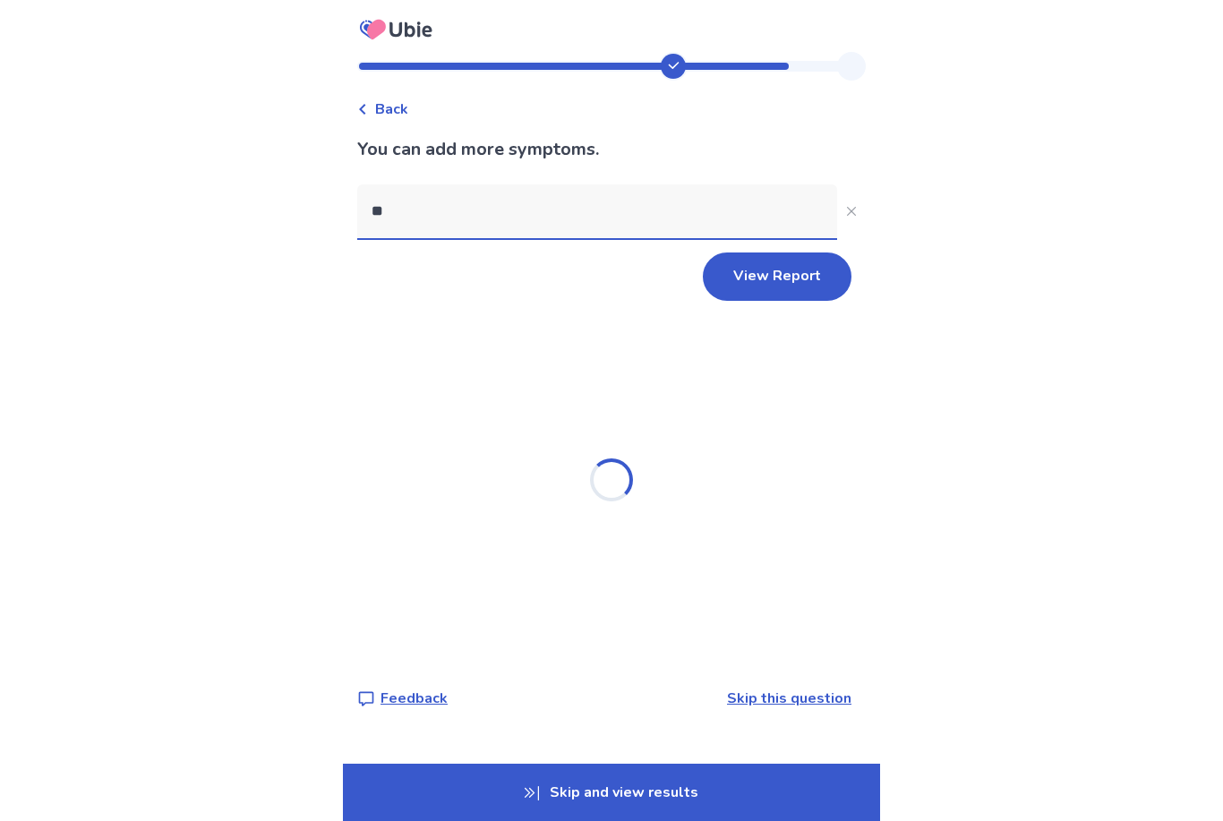
type input "*"
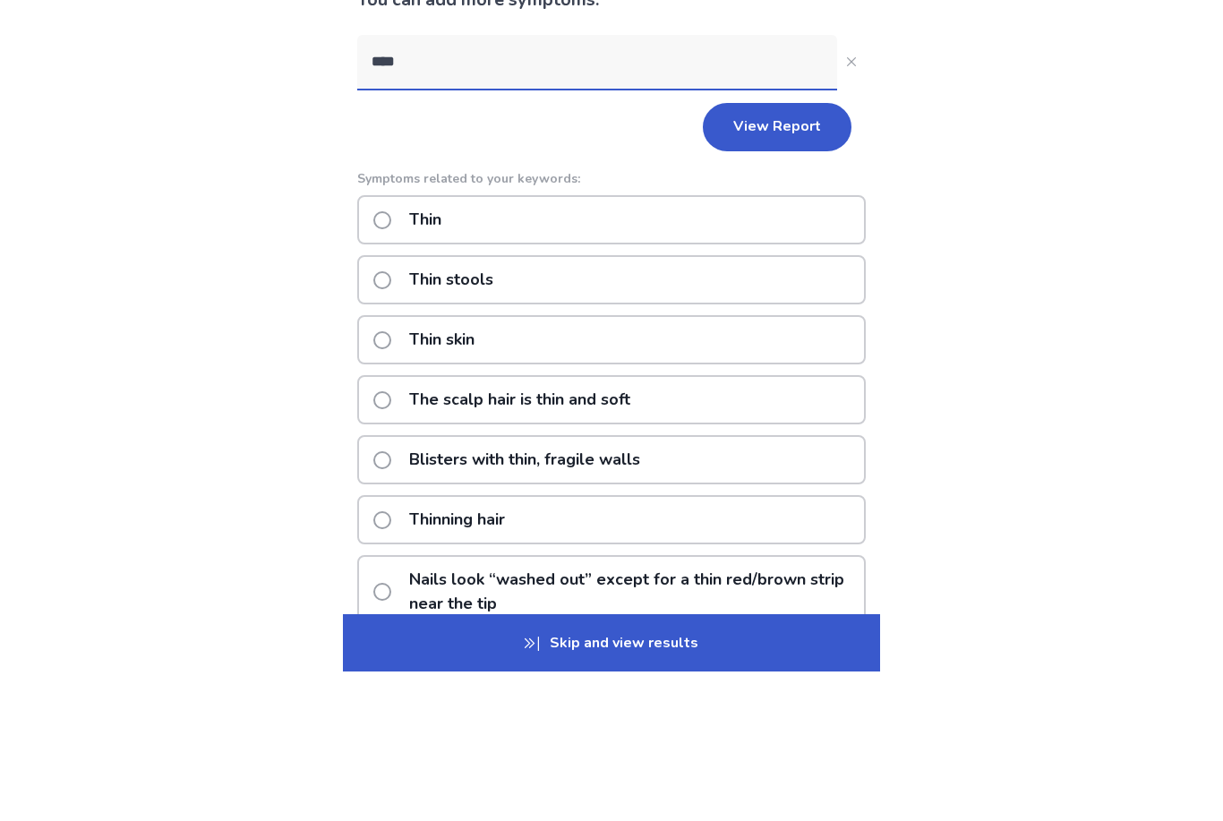
type input "****"
click at [391, 421] on span at bounding box center [382, 430] width 18 height 18
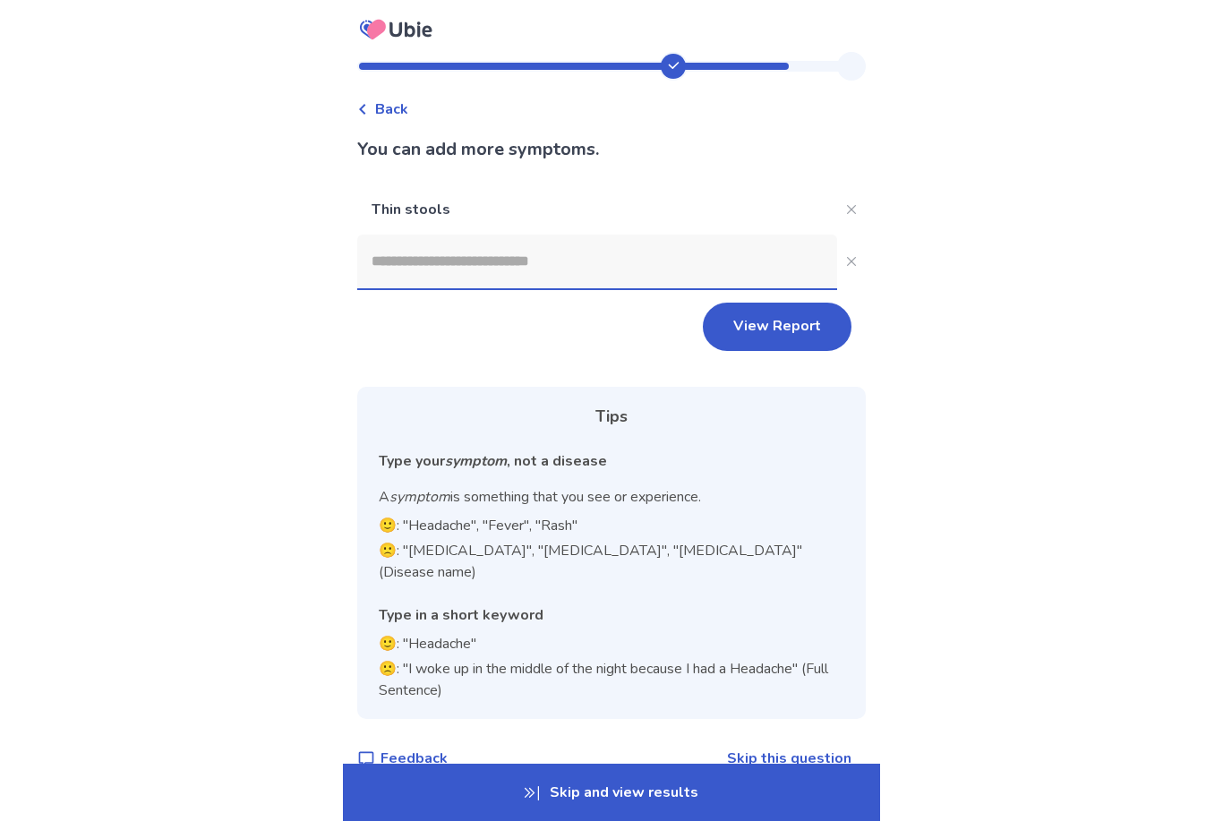
click at [748, 325] on button "View Report" at bounding box center [777, 327] width 149 height 48
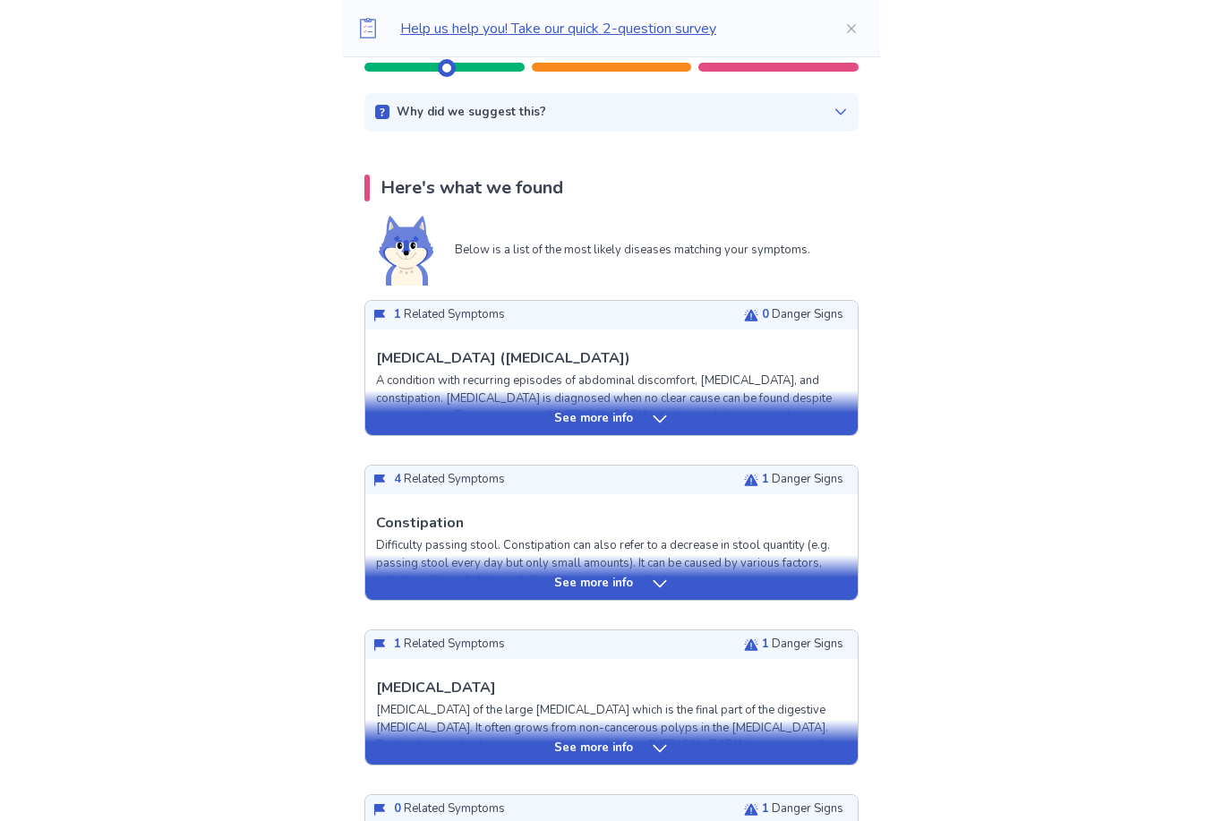
scroll to position [271, 0]
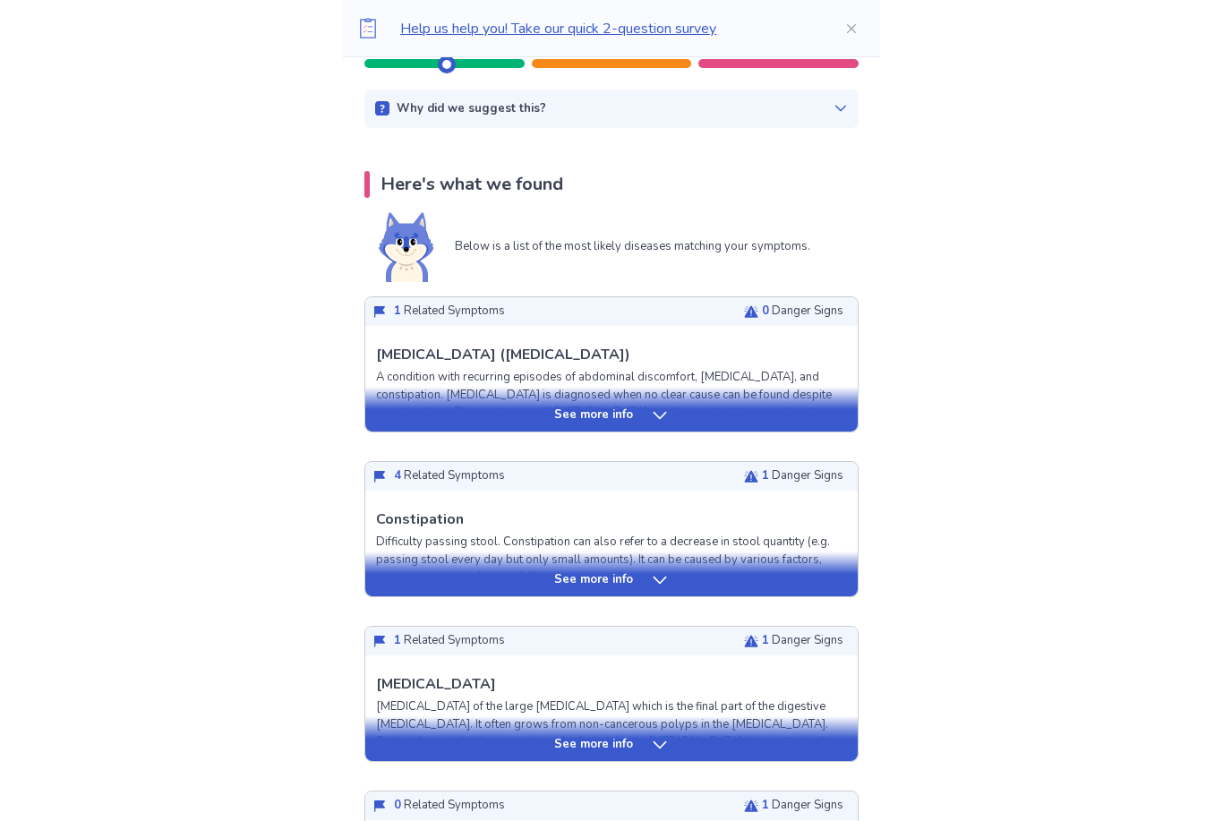
click at [409, 414] on div "See more info" at bounding box center [611, 415] width 492 height 18
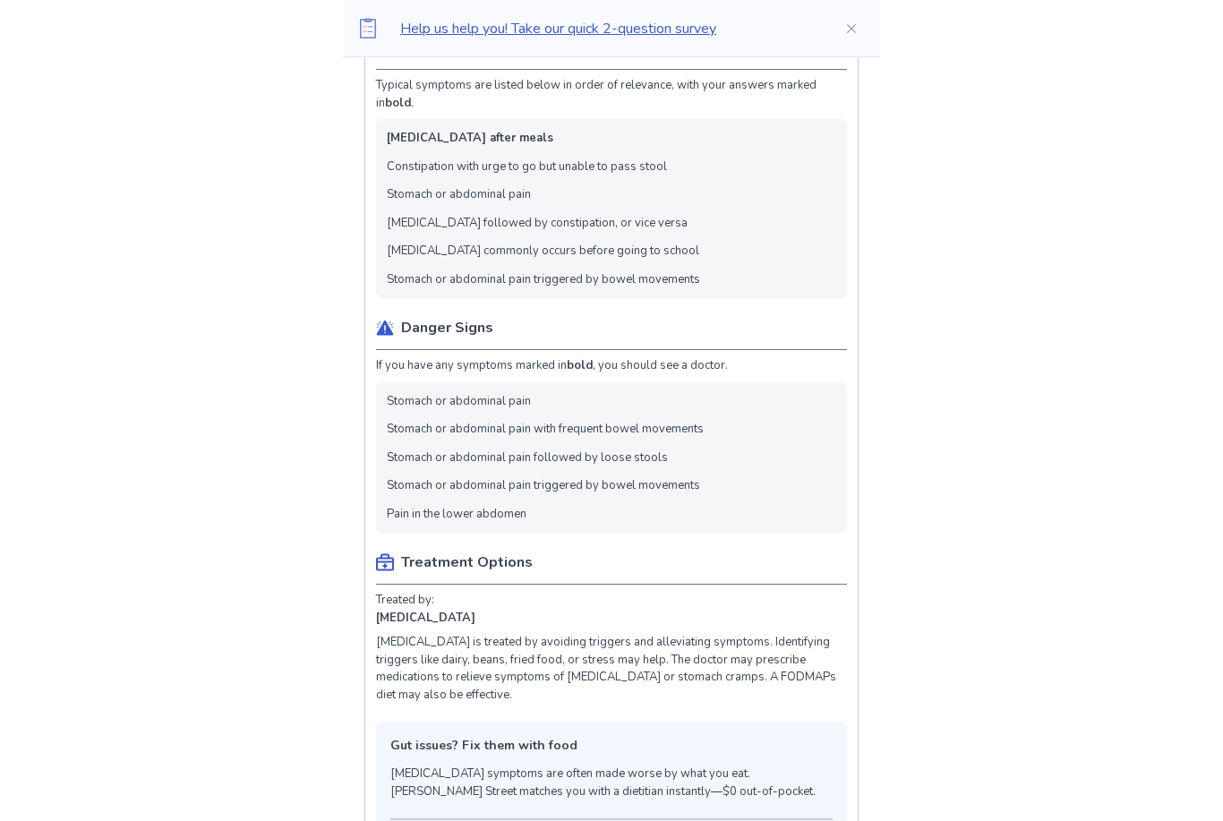
scroll to position [685, 0]
